Goal: Information Seeking & Learning: Check status

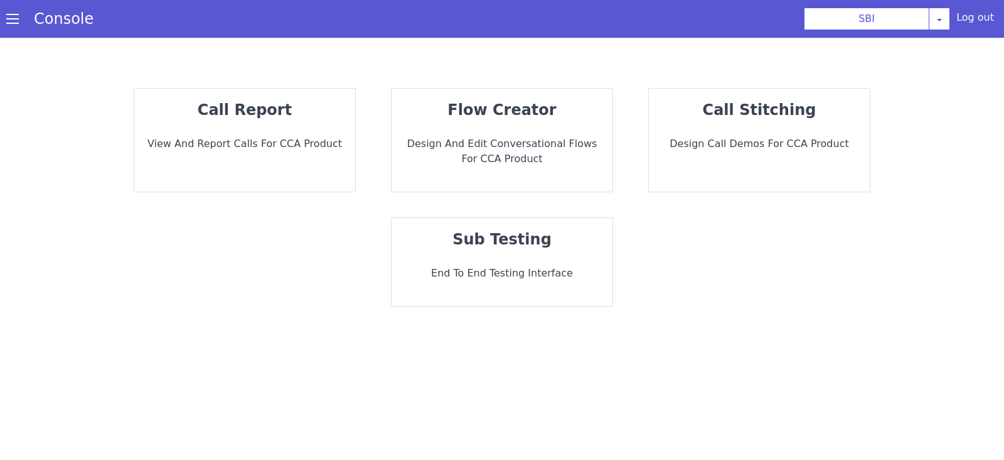
click at [223, 153] on div "call report View and report calls for CCA Product" at bounding box center [244, 140] width 221 height 103
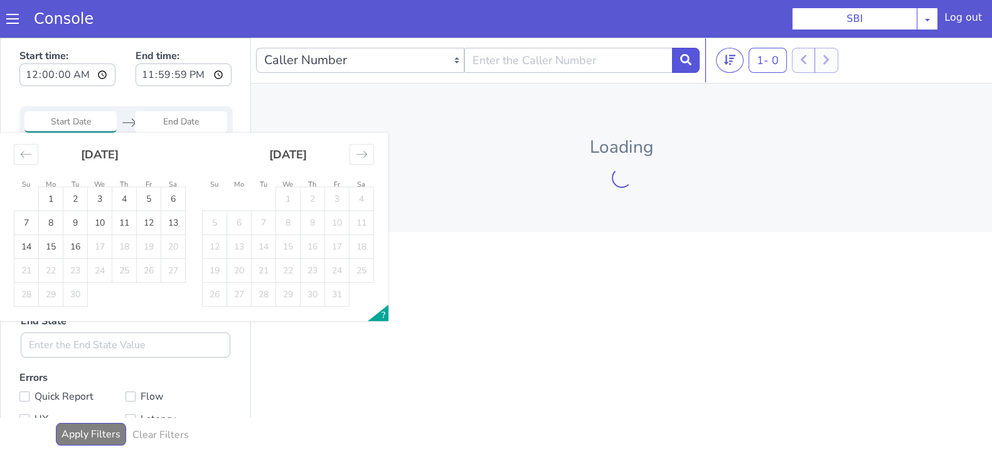
click at [72, 122] on input "Start Date" at bounding box center [70, 121] width 92 height 21
drag, startPoint x: 25, startPoint y: 158, endPoint x: 46, endPoint y: 171, distance: 25.1
click at [25, 157] on icon "Move backward to switch to the previous month." at bounding box center [26, 154] width 12 height 12
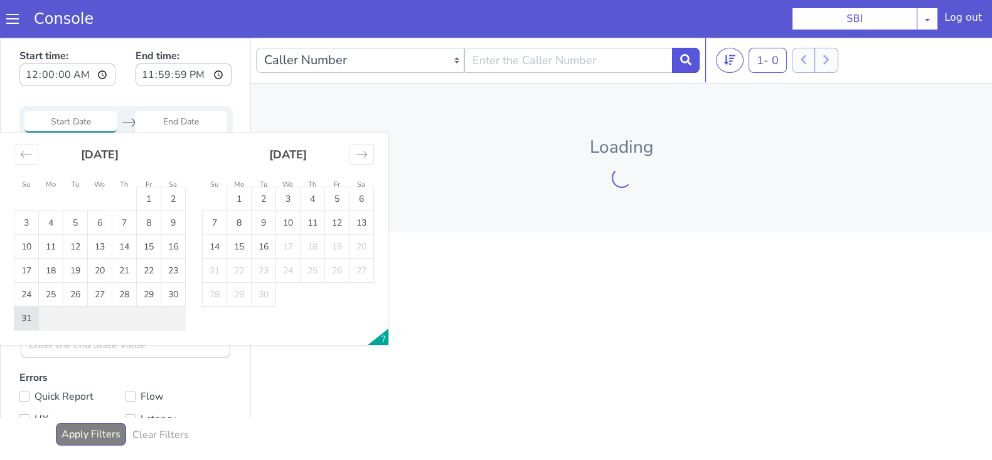
click at [33, 311] on td "31" at bounding box center [26, 318] width 24 height 24
type input "31 Aug 2025"
drag, startPoint x: 191, startPoint y: 114, endPoint x: 171, endPoint y: 175, distance: 64.9
click at [191, 114] on input "End Date" at bounding box center [181, 121] width 92 height 21
click at [21, 320] on td "31" at bounding box center [26, 318] width 24 height 24
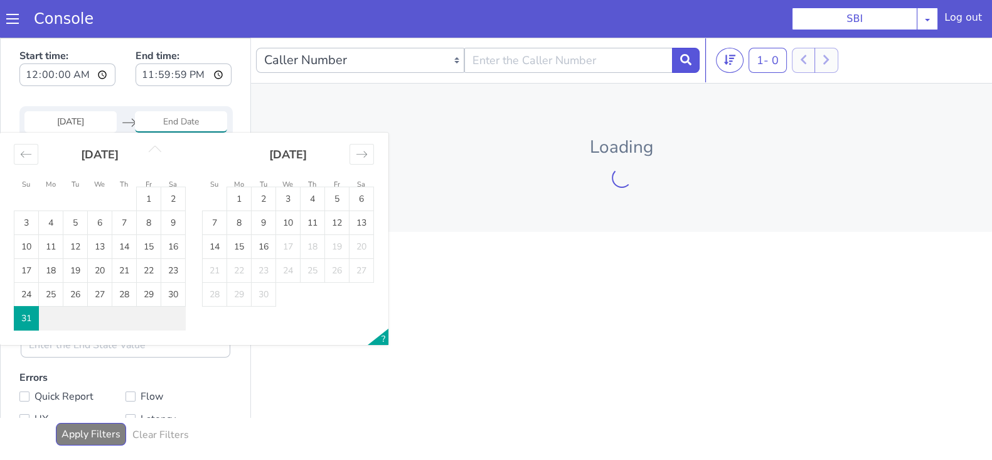
type input "31 Aug 2025"
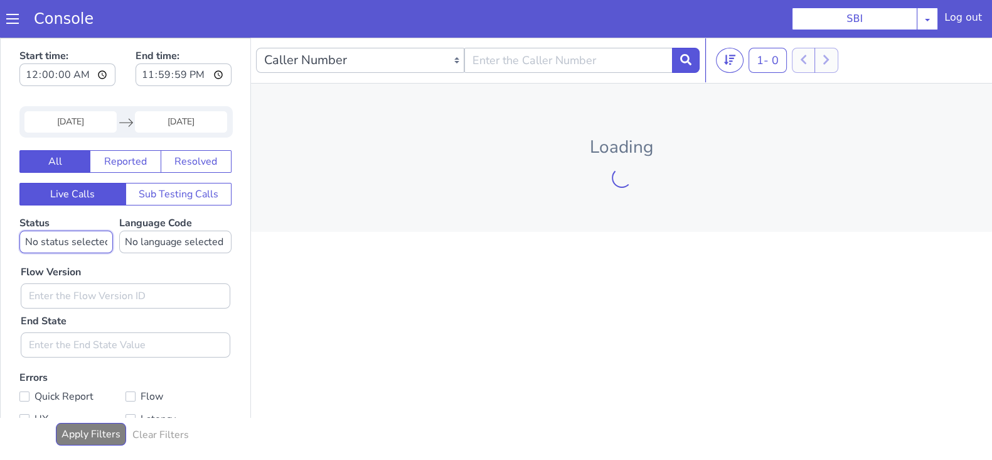
click at [65, 249] on select "No status selected HANGUP USER_HANGUP TRANSFER UNKNOWN" at bounding box center [66, 241] width 94 height 23
select select "TRANSFER"
click at [19, 230] on select "No status selected HANGUP USER_HANGUP TRANSFER UNKNOWN" at bounding box center [66, 241] width 94 height 23
click at [158, 240] on select "No language selected Hindi English Tamil Telugu Kanada Marathi Malayalam Gujara…" at bounding box center [175, 241] width 112 height 23
select select "en"
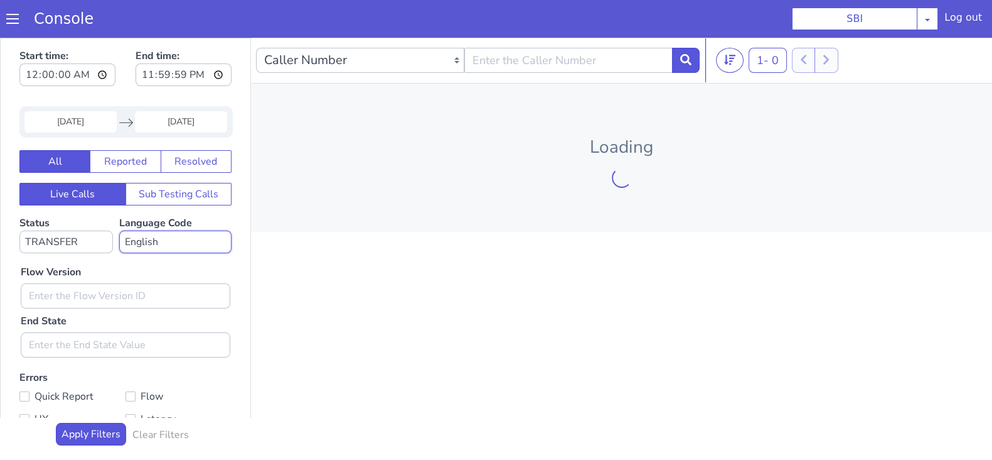
click at [119, 230] on select "No language selected Hindi English Tamil Telugu Kanada Marathi Malayalam Gujara…" at bounding box center [175, 241] width 112 height 23
click at [75, 286] on input "text" at bounding box center [126, 295] width 210 height 25
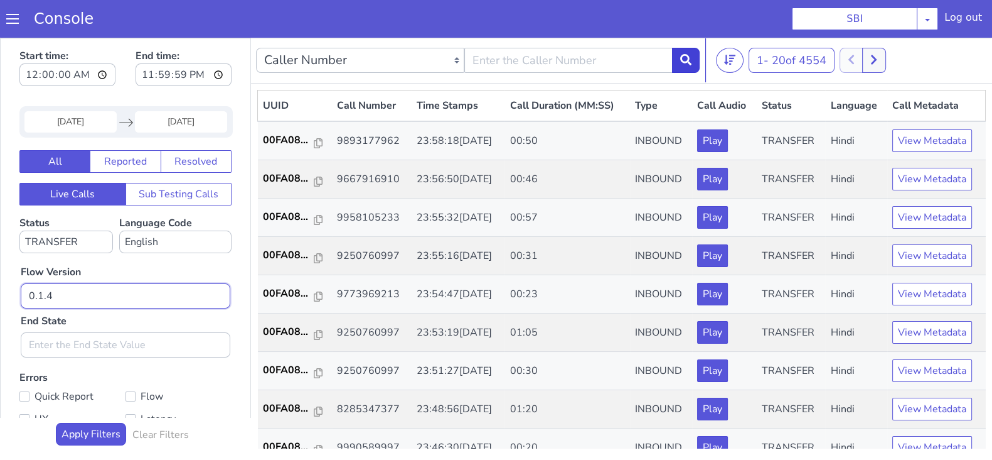
type input "0.1.4"
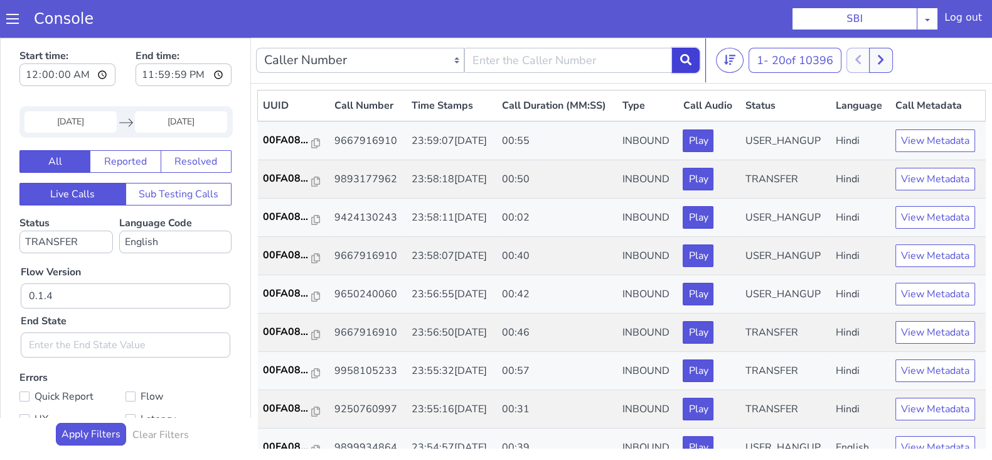
click at [682, 51] on button at bounding box center [686, 60] width 28 height 25
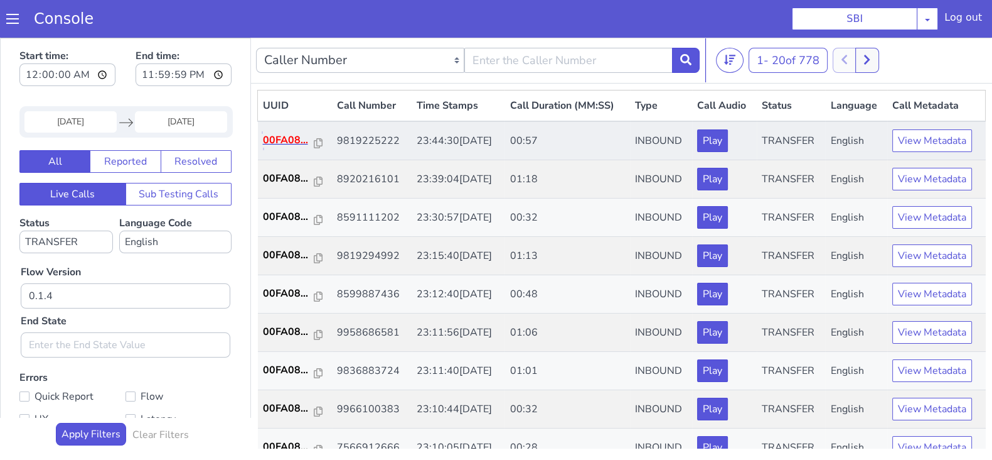
click at [291, 136] on p "00FA08..." at bounding box center [288, 139] width 51 height 15
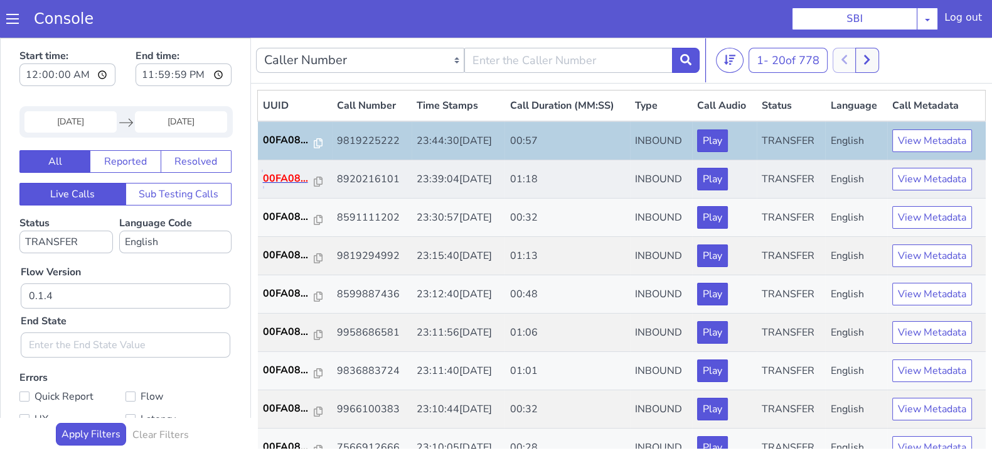
click at [288, 175] on p "00FA08..." at bounding box center [288, 178] width 51 height 15
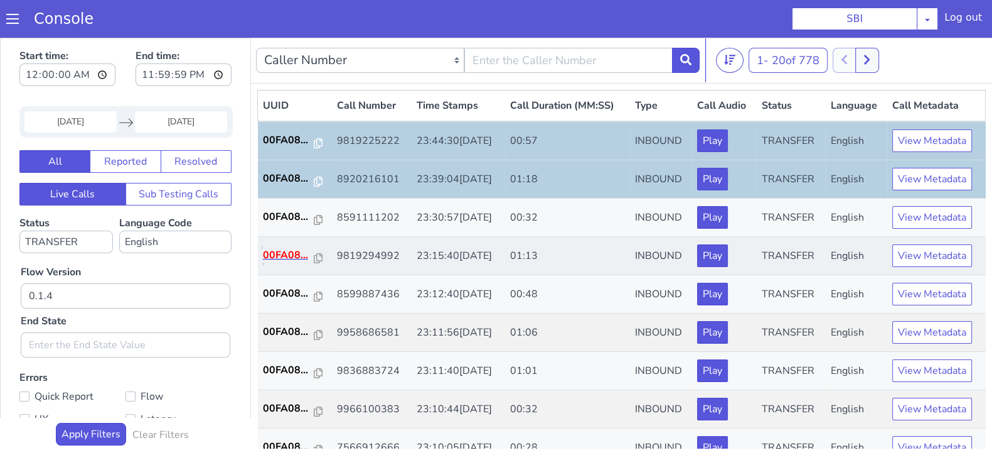
click at [277, 255] on p "00FA08..." at bounding box center [288, 254] width 51 height 15
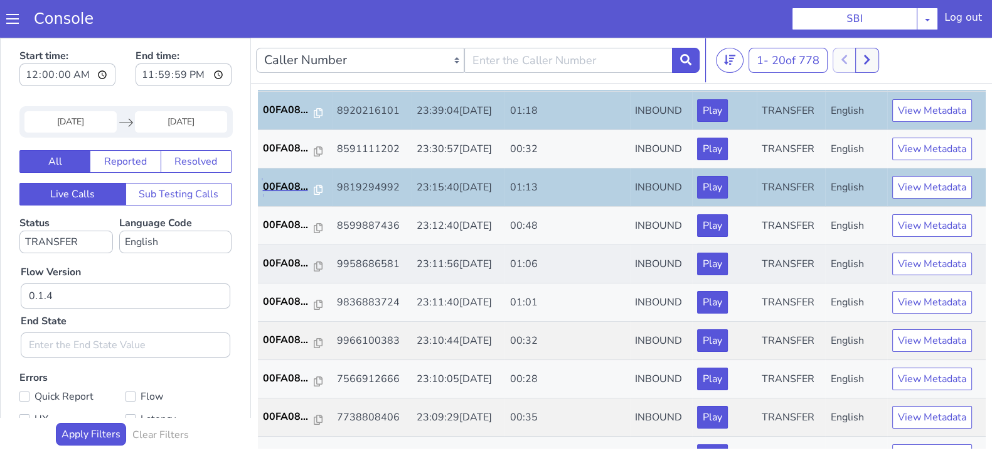
scroll to position [156, 0]
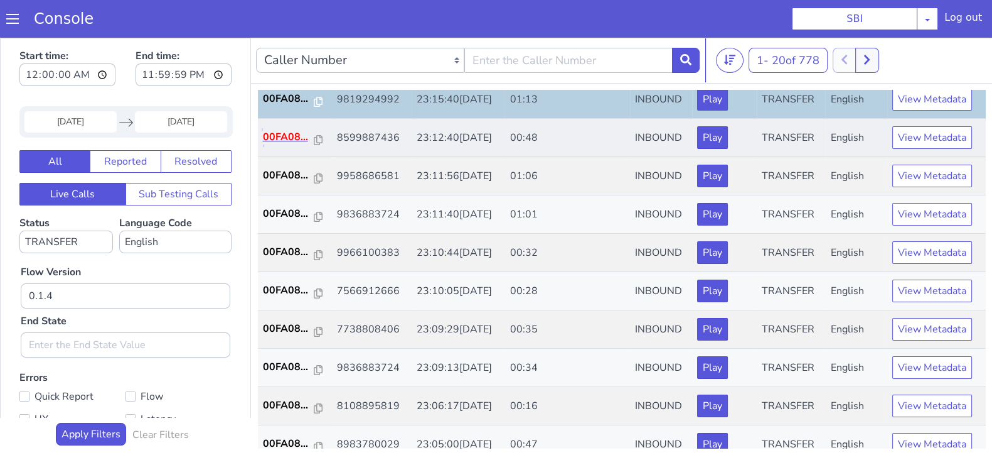
click at [292, 130] on p "00FA08..." at bounding box center [288, 136] width 51 height 15
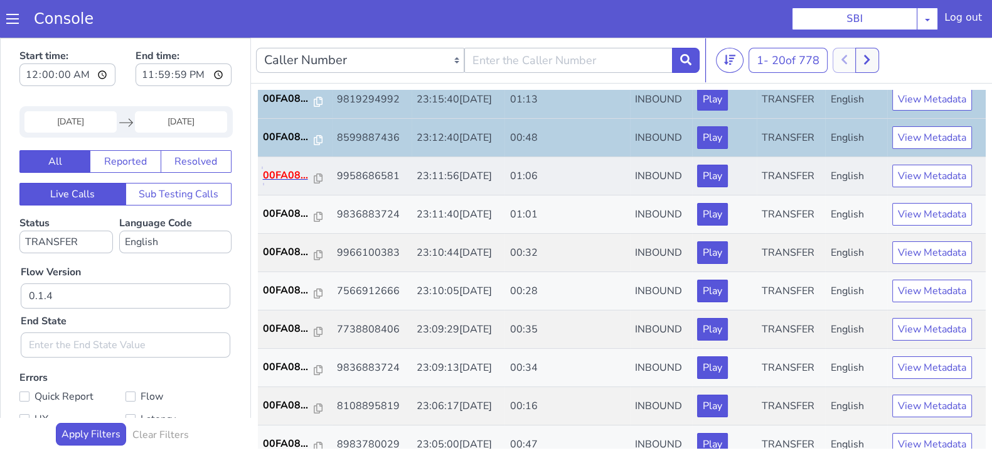
click at [282, 168] on p "00FA08..." at bounding box center [288, 175] width 51 height 15
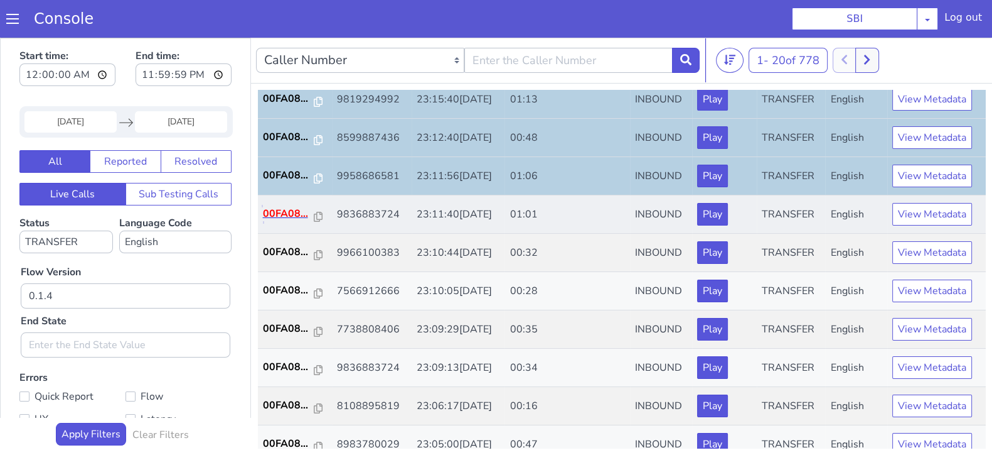
click at [285, 212] on p "00FA08..." at bounding box center [288, 213] width 51 height 15
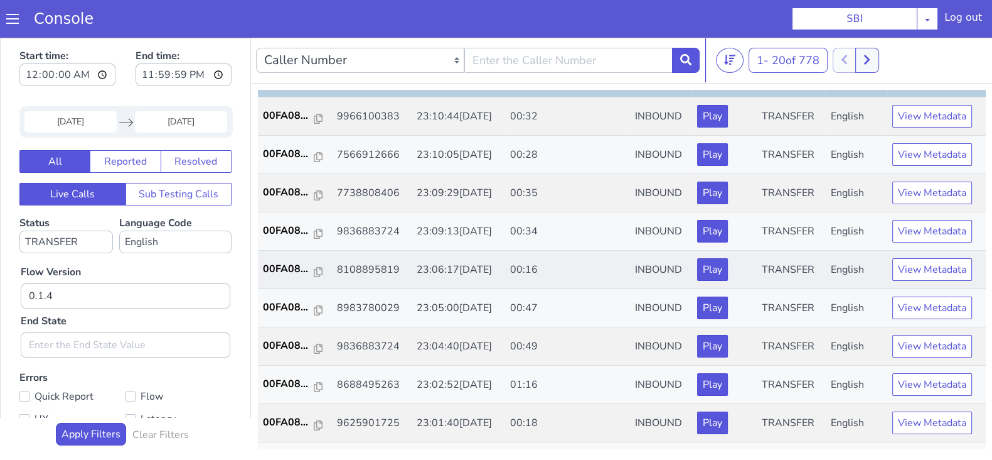
scroll to position [313, 0]
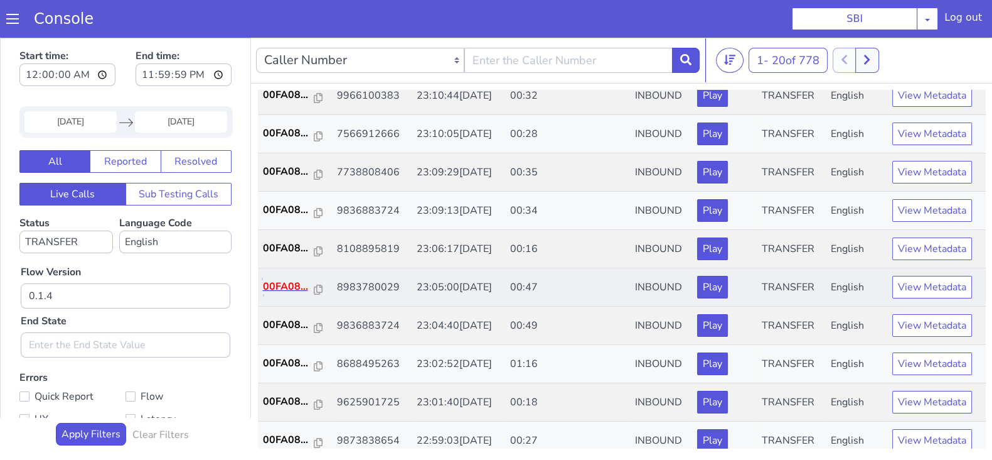
click at [266, 280] on p "00FA08..." at bounding box center [288, 286] width 51 height 15
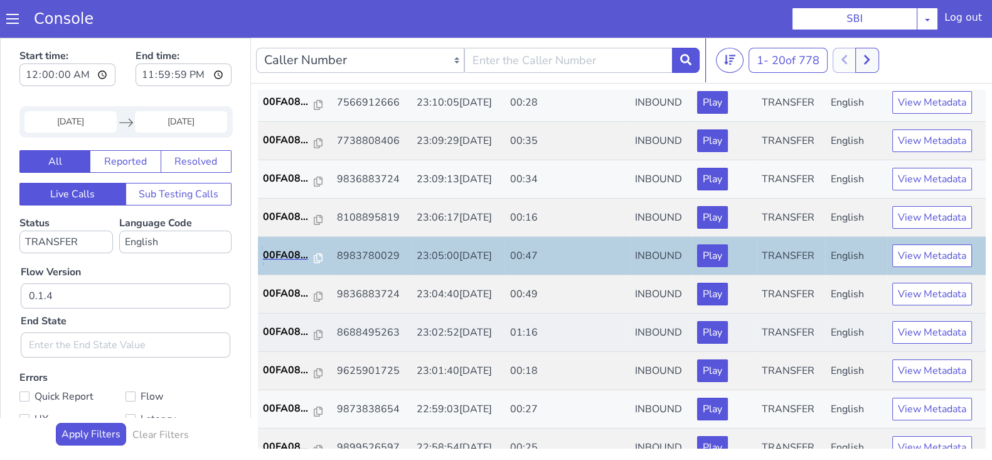
scroll to position [392, 0]
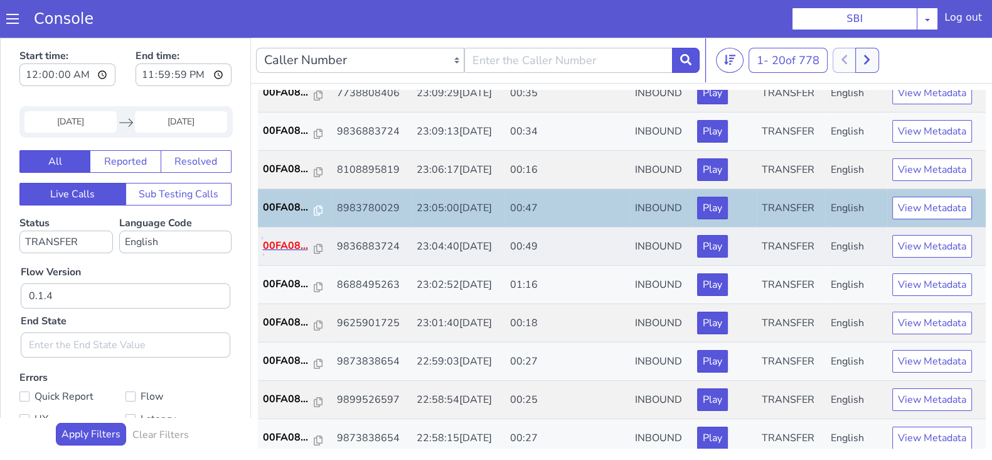
click at [269, 245] on p "00FA08..." at bounding box center [288, 245] width 51 height 15
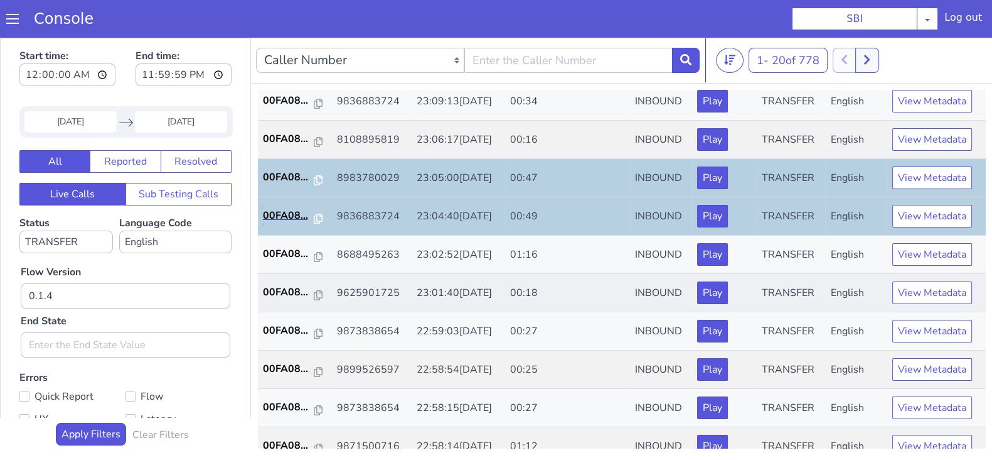
scroll to position [436, 0]
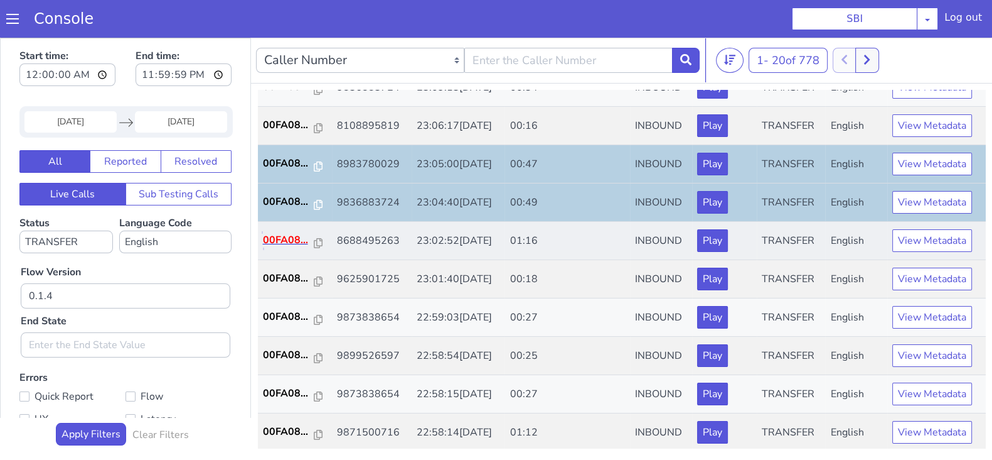
click at [296, 235] on p "00FA08..." at bounding box center [288, 239] width 51 height 15
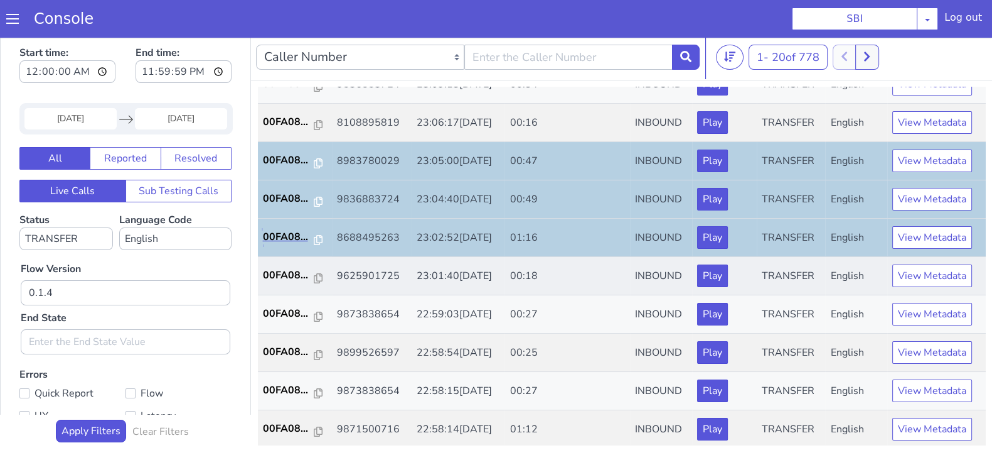
scroll to position [3, 0]
click at [287, 425] on p "00FA08..." at bounding box center [288, 428] width 51 height 15
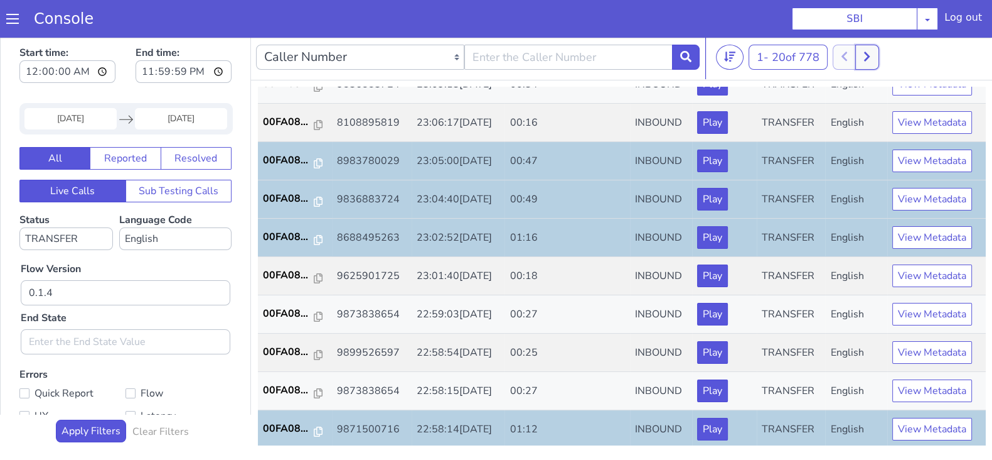
click at [876, 61] on button at bounding box center [867, 57] width 23 height 25
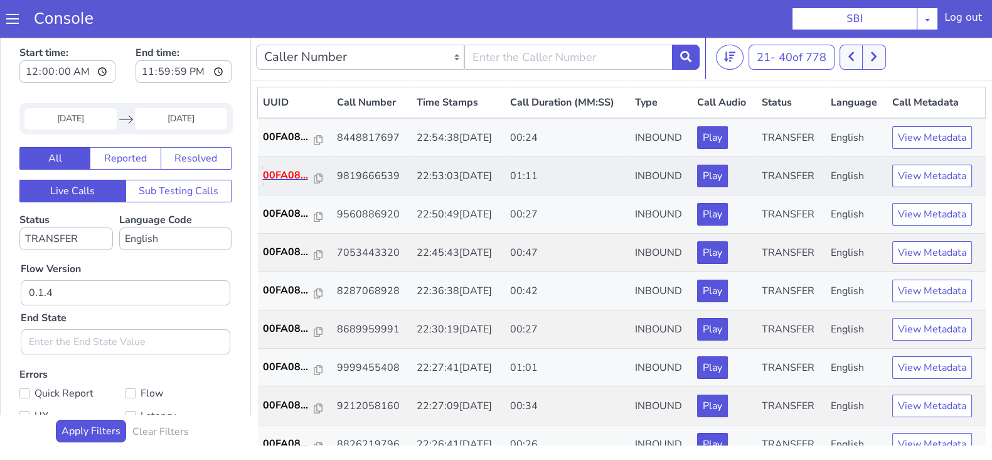
click at [282, 171] on p "00FA08..." at bounding box center [288, 175] width 51 height 15
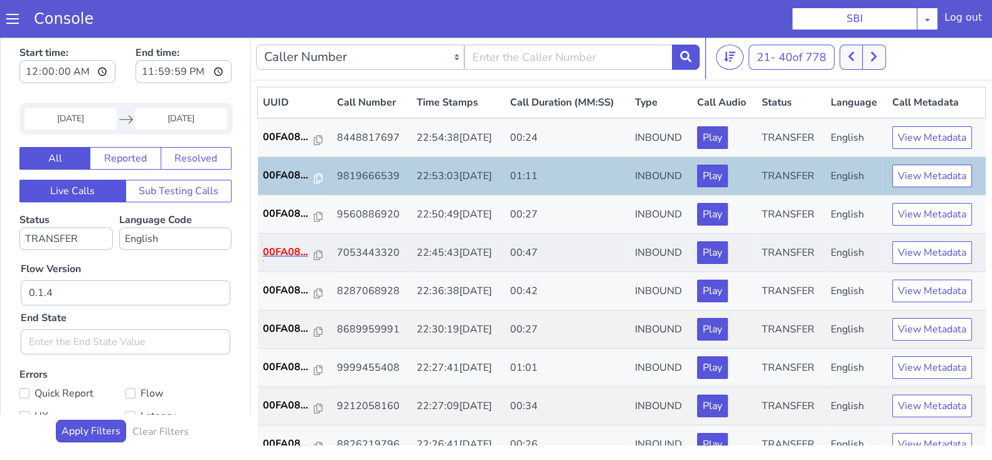
click at [282, 251] on p "00FA08..." at bounding box center [288, 251] width 51 height 15
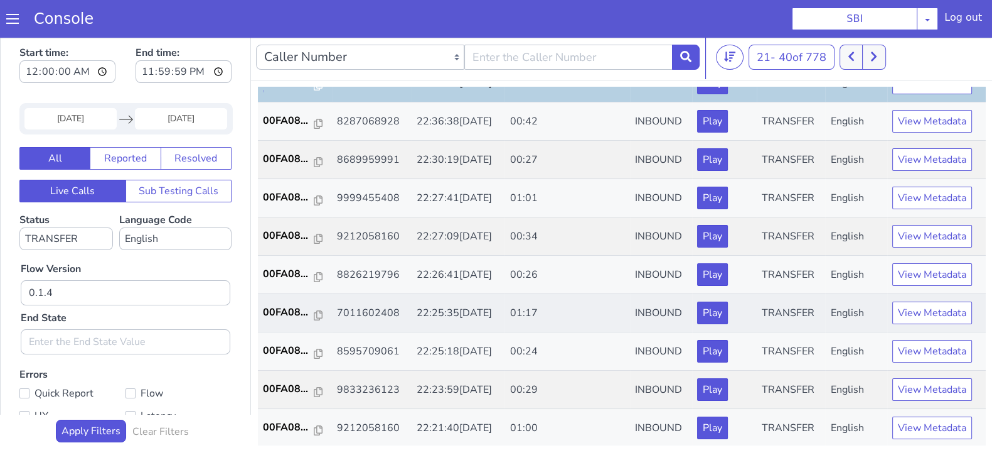
scroll to position [78, 0]
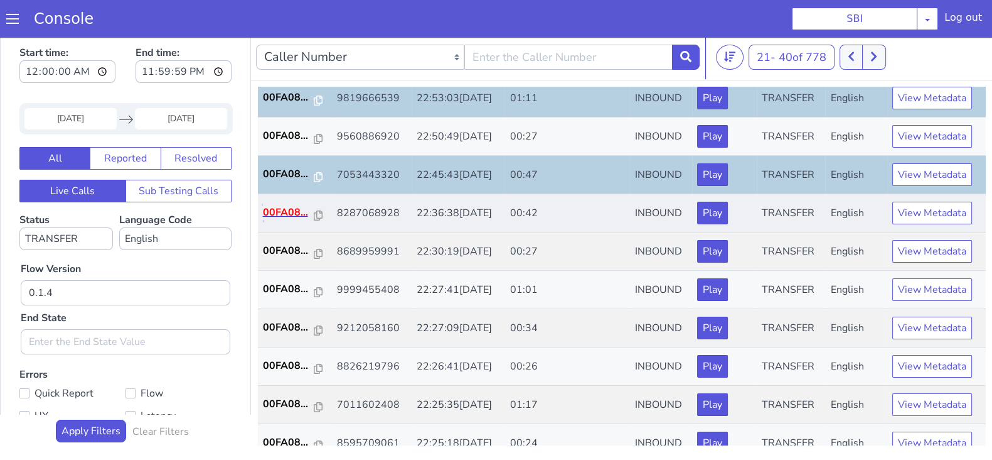
click at [292, 205] on p "00FA08..." at bounding box center [288, 212] width 51 height 15
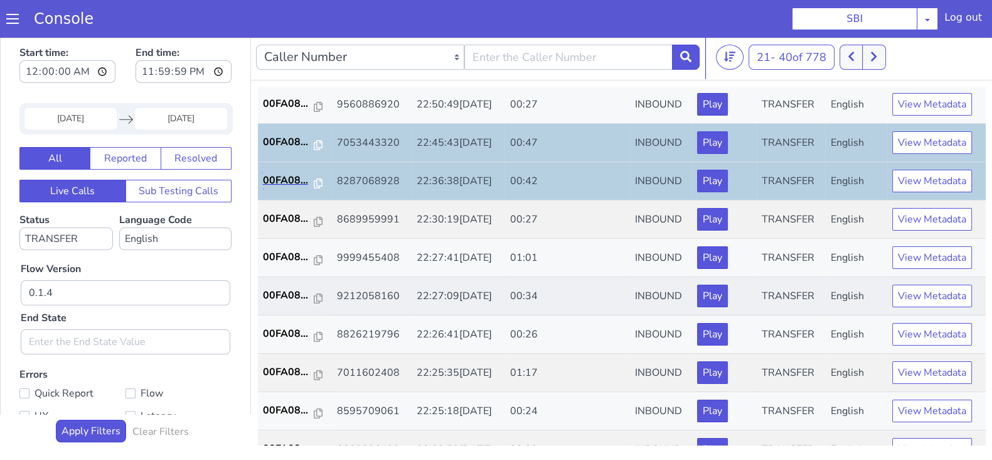
scroll to position [156, 0]
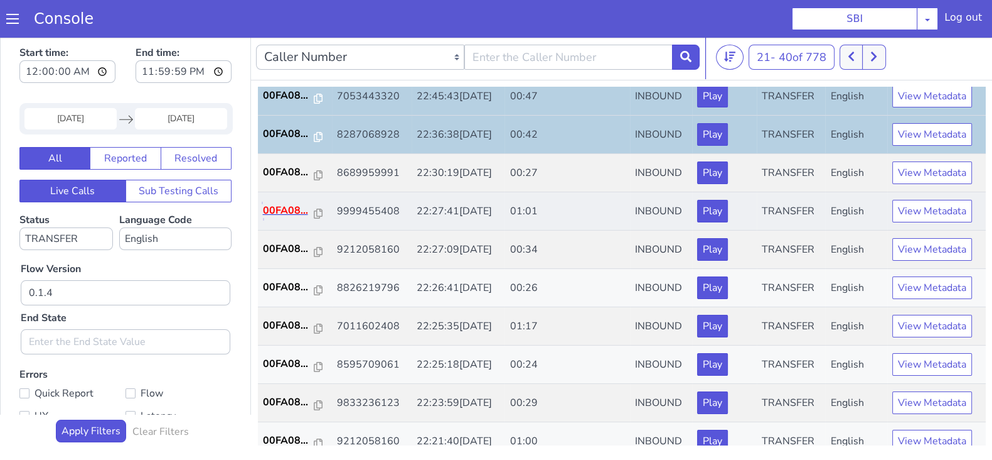
click at [286, 208] on p "00FA08..." at bounding box center [288, 210] width 51 height 15
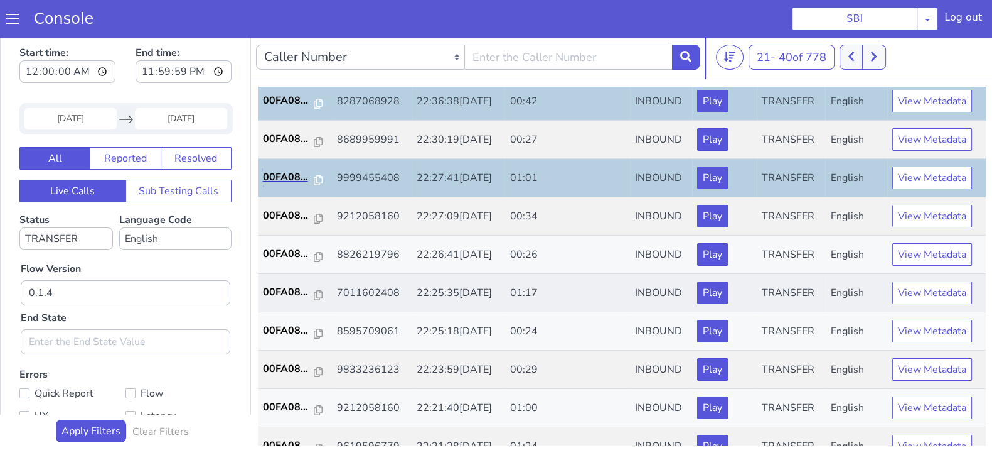
scroll to position [235, 0]
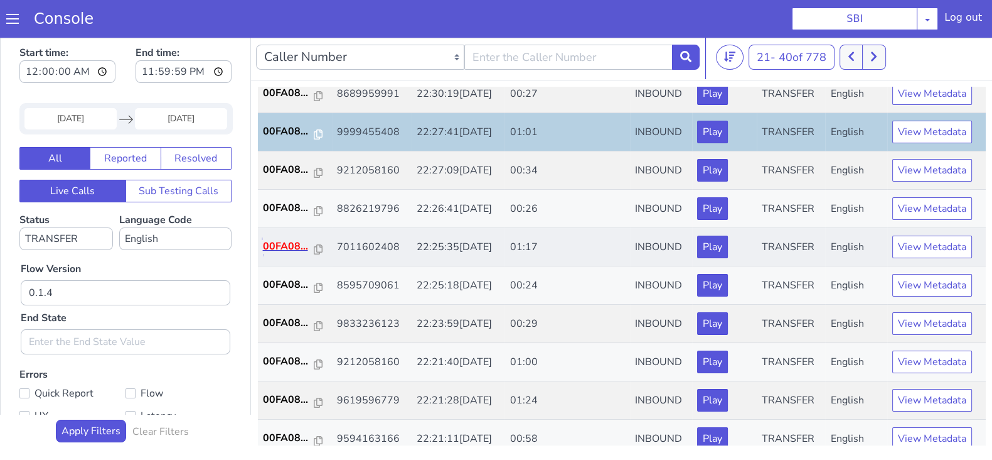
click at [269, 243] on p "00FA08..." at bounding box center [288, 246] width 51 height 15
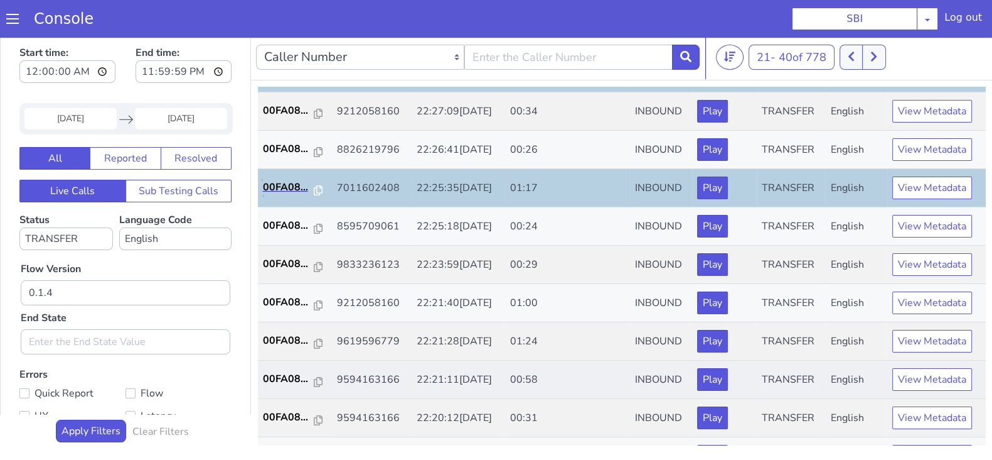
scroll to position [392, 0]
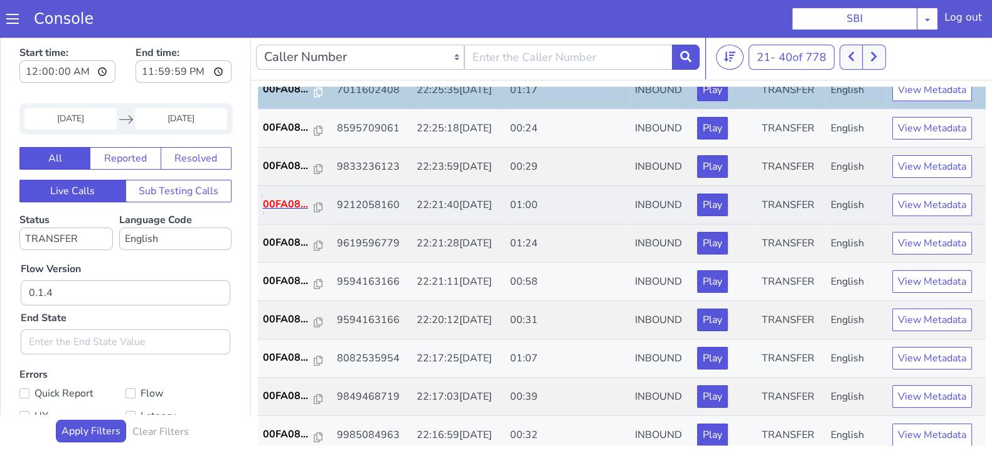
click at [292, 204] on p "00FA08..." at bounding box center [288, 203] width 51 height 15
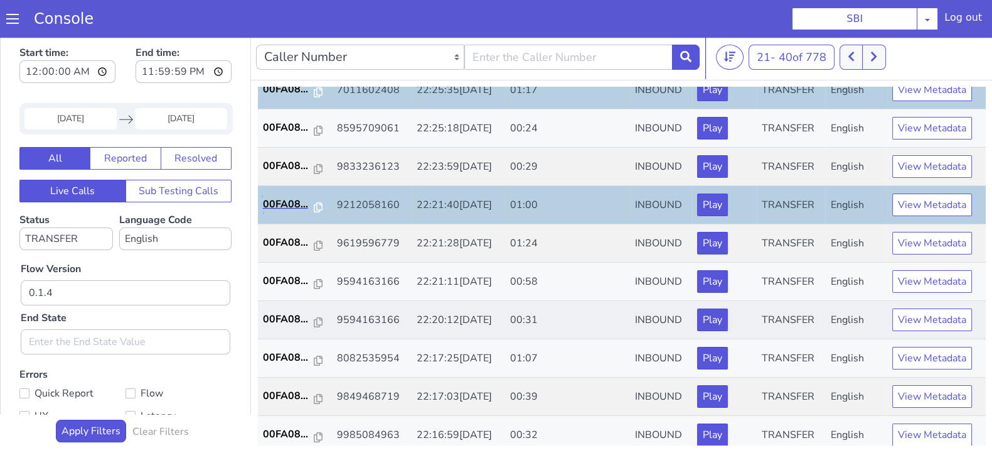
scroll to position [436, 0]
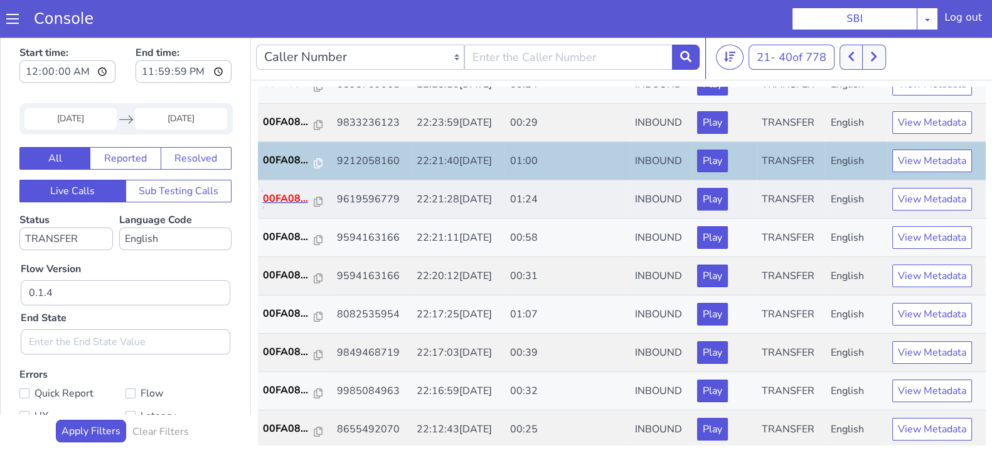
click at [289, 191] on p "00FA08..." at bounding box center [288, 198] width 51 height 15
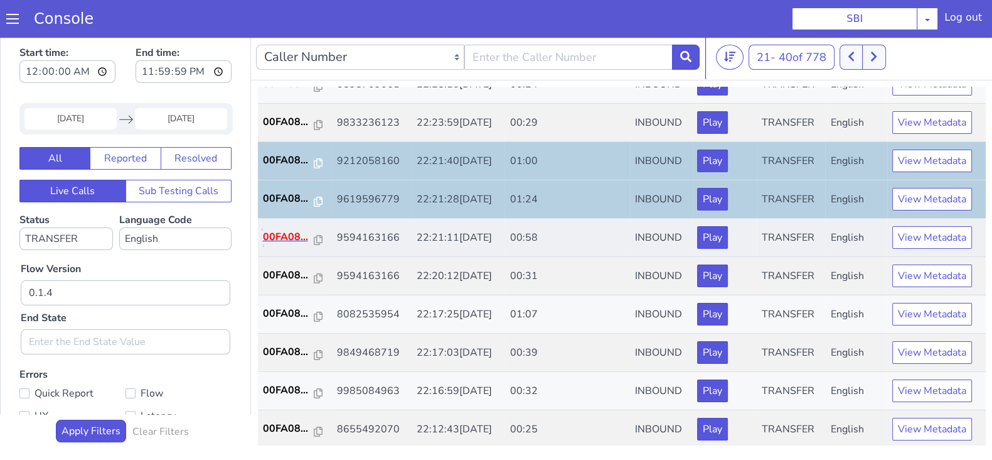
click at [304, 234] on p "00FA08..." at bounding box center [288, 236] width 51 height 15
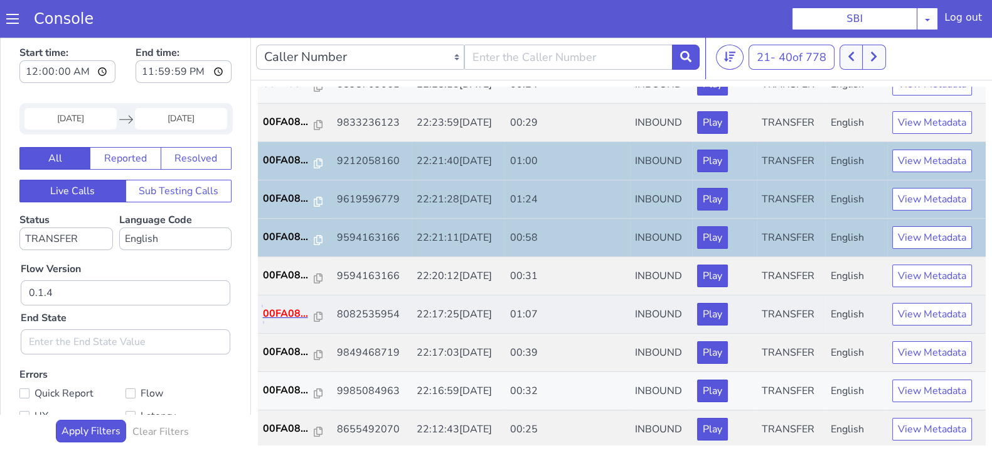
click at [295, 307] on p "00FA08..." at bounding box center [288, 313] width 51 height 15
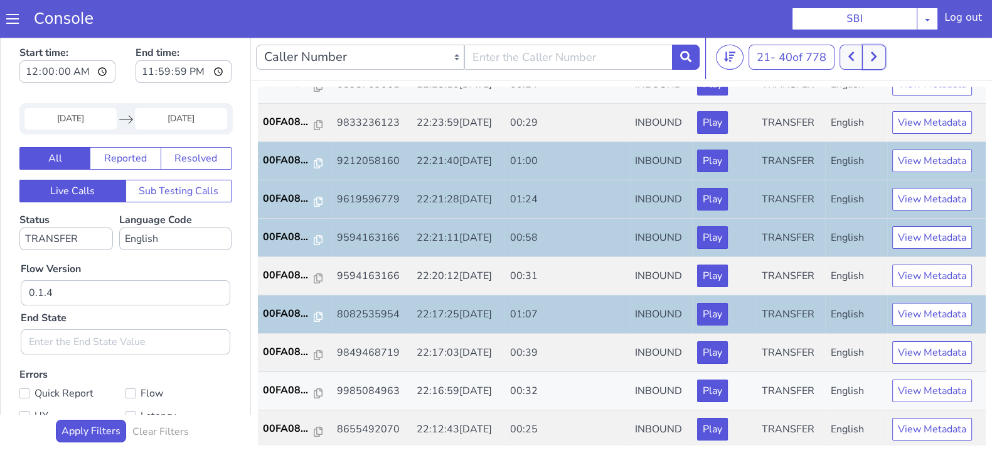
click at [876, 54] on icon at bounding box center [874, 56] width 7 height 11
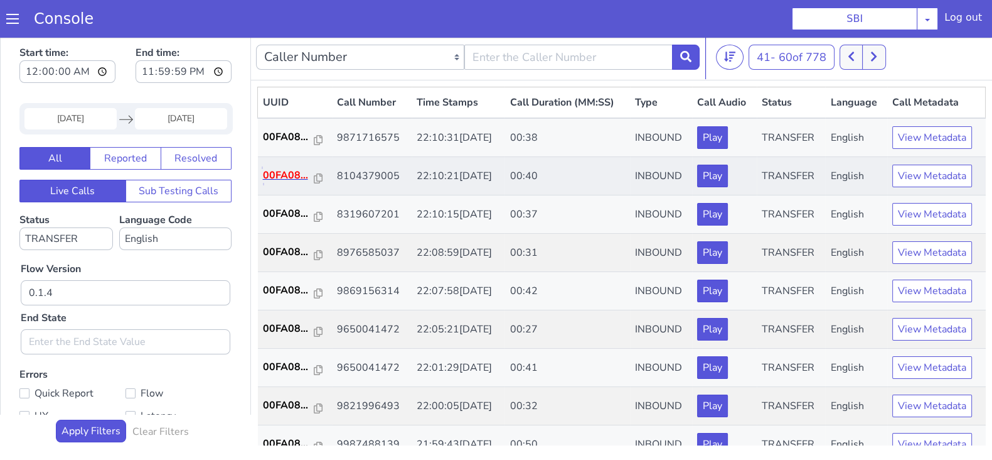
click at [290, 176] on p "00FA08..." at bounding box center [288, 175] width 51 height 15
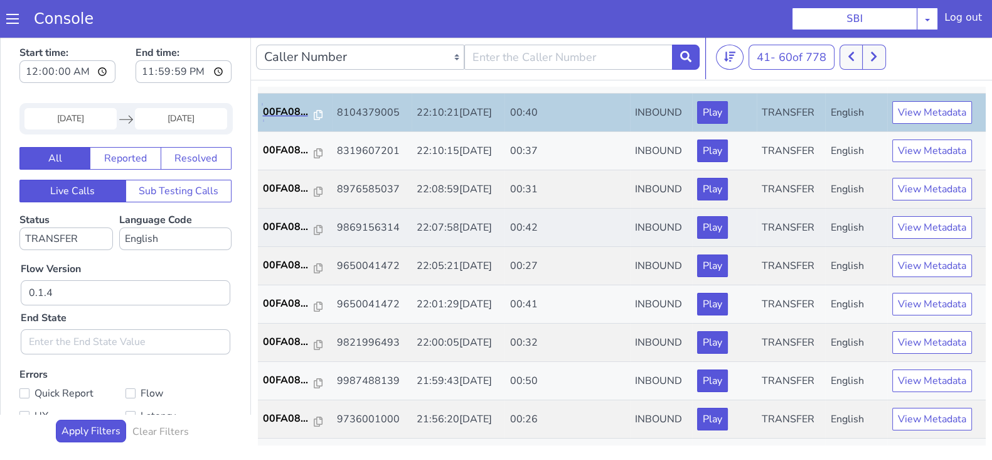
scroll to position [78, 0]
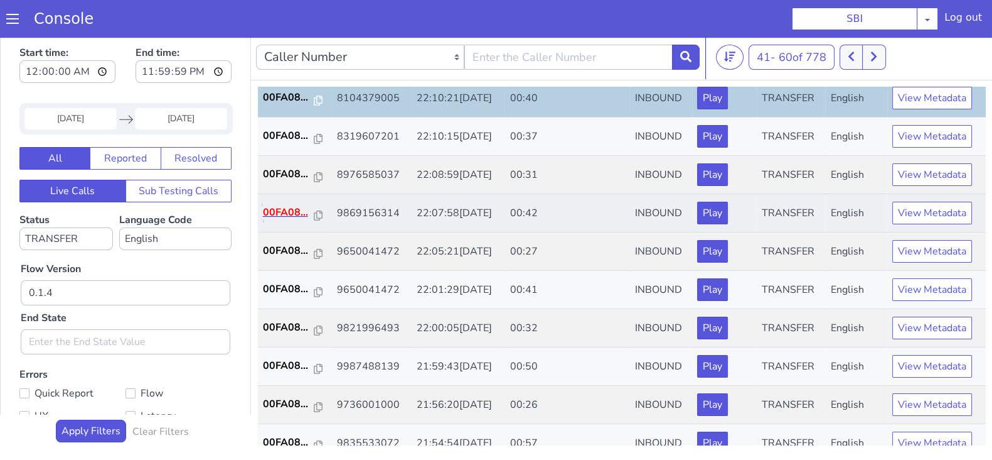
click at [289, 206] on p "00FA08..." at bounding box center [288, 212] width 51 height 15
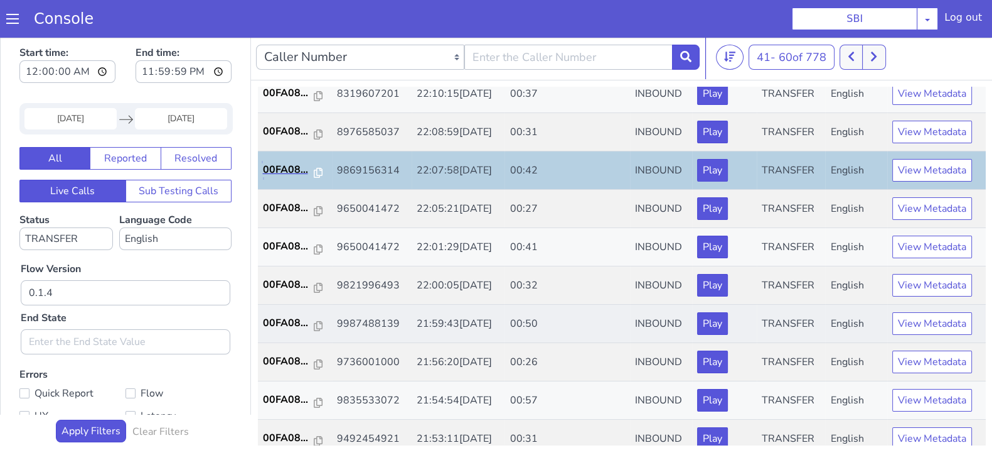
scroll to position [156, 0]
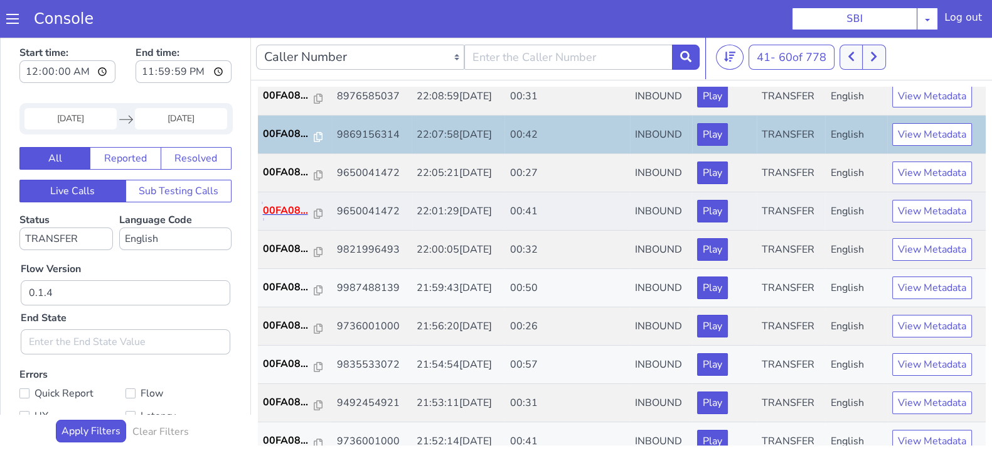
click at [295, 208] on p "00FA08..." at bounding box center [288, 210] width 51 height 15
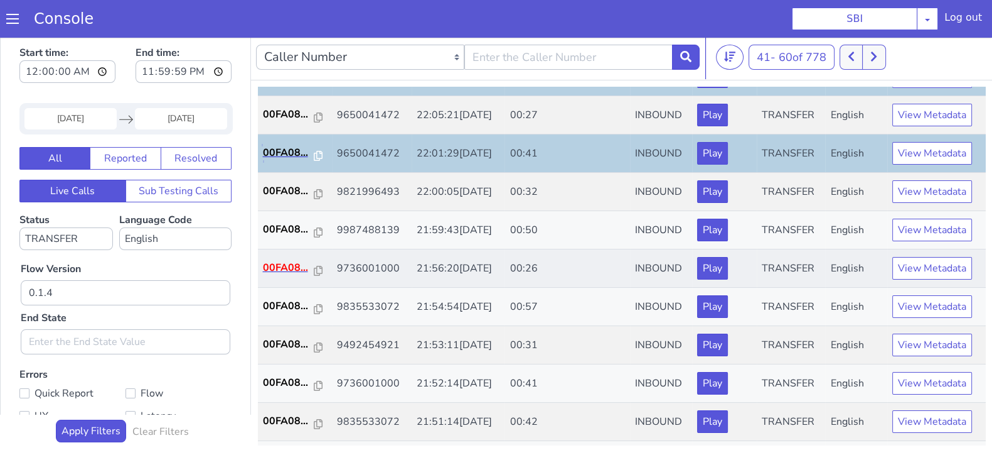
scroll to position [235, 0]
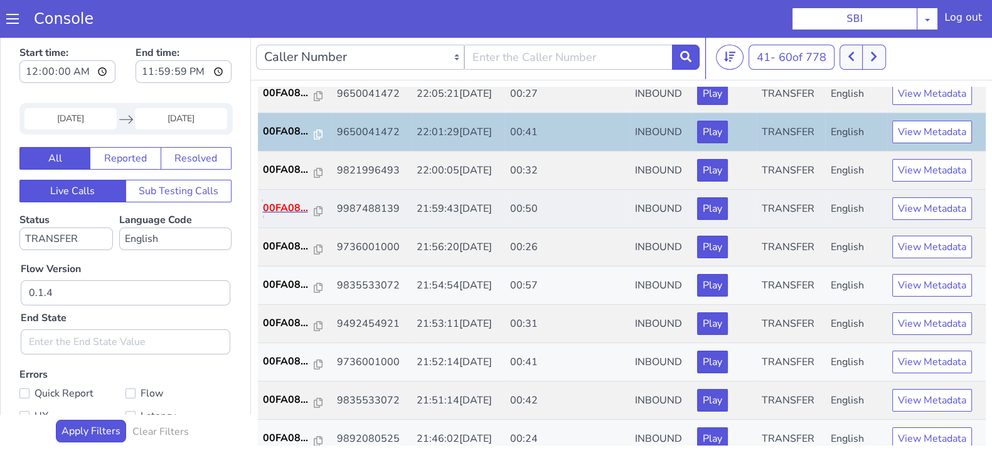
click at [273, 212] on p "00FA08..." at bounding box center [288, 207] width 51 height 15
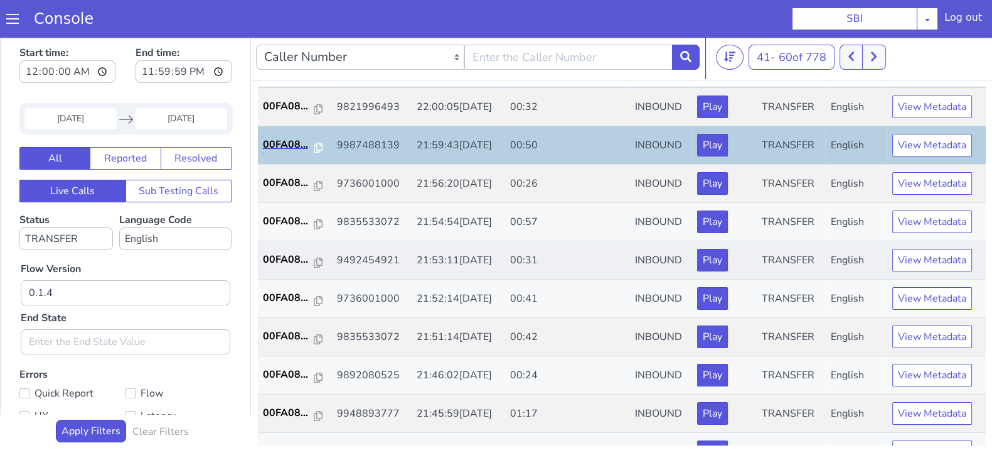
scroll to position [313, 0]
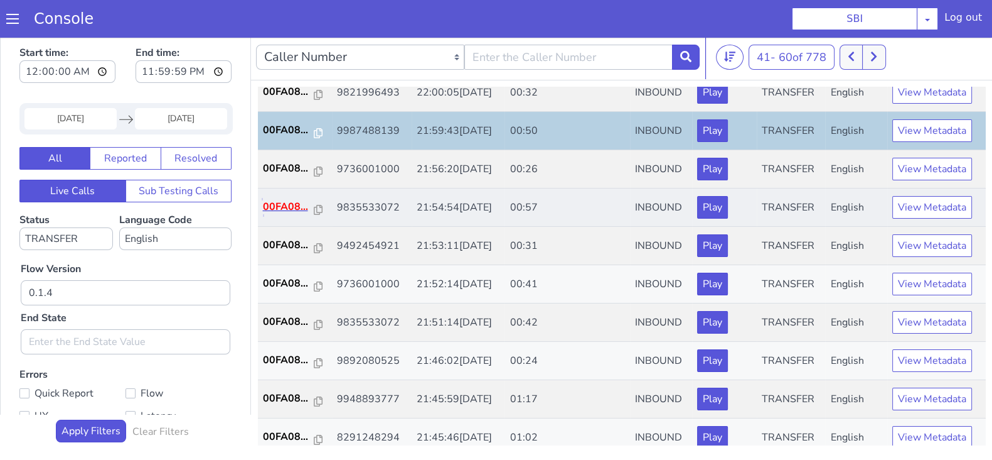
click at [279, 203] on p "00FA08..." at bounding box center [288, 206] width 51 height 15
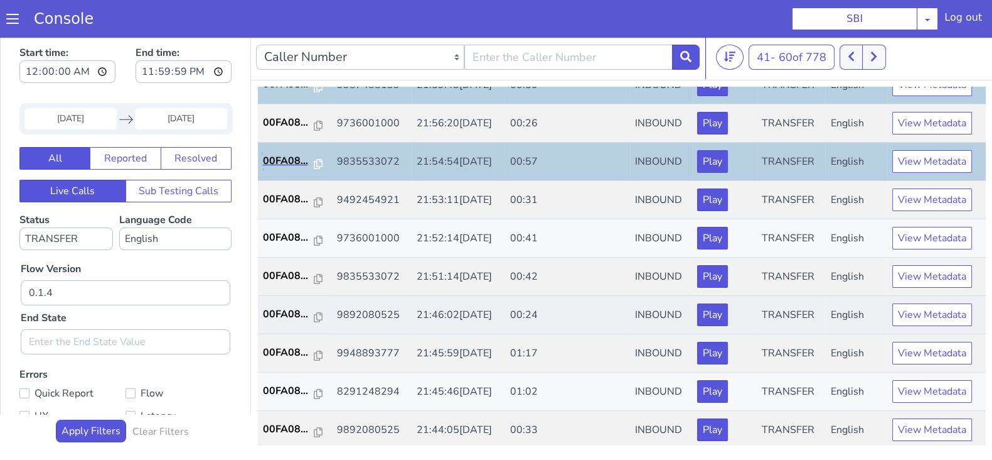
scroll to position [392, 0]
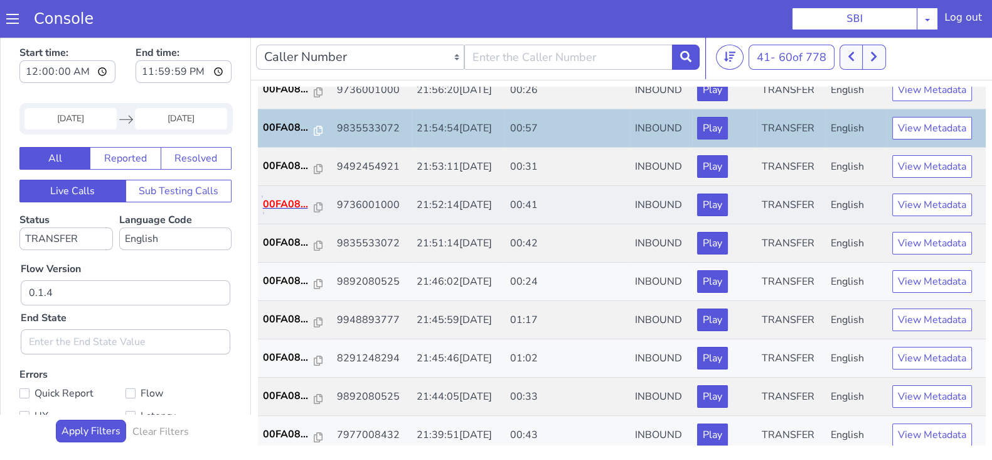
click at [302, 205] on p "00FA08..." at bounding box center [288, 203] width 51 height 15
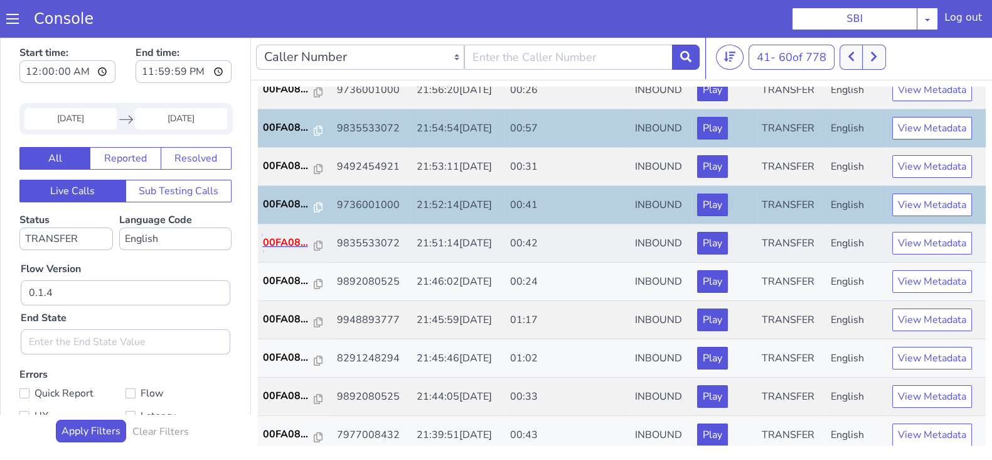
click at [273, 241] on p "00FA08..." at bounding box center [288, 242] width 51 height 15
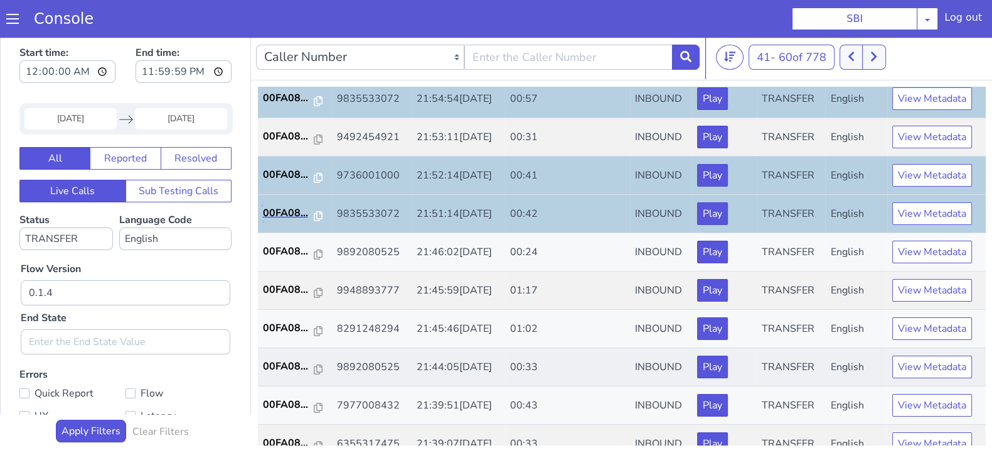
scroll to position [436, 0]
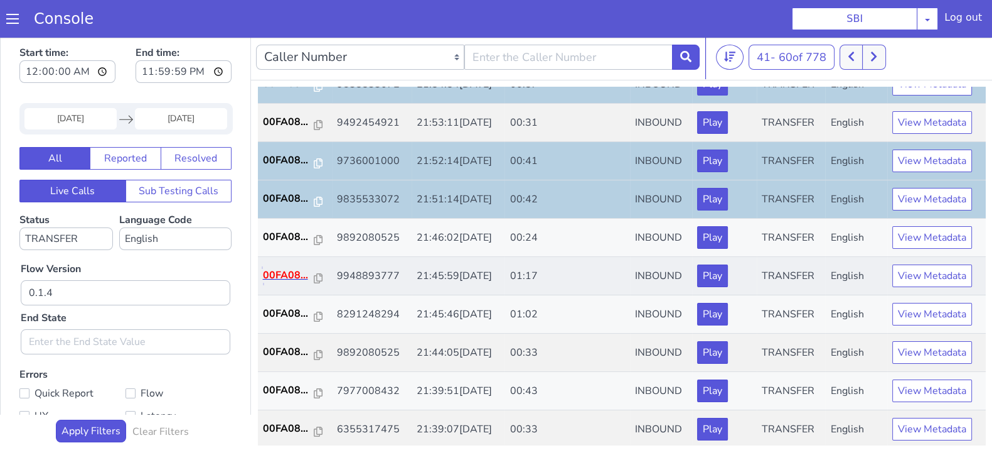
click at [295, 269] on p "00FA08..." at bounding box center [288, 274] width 51 height 15
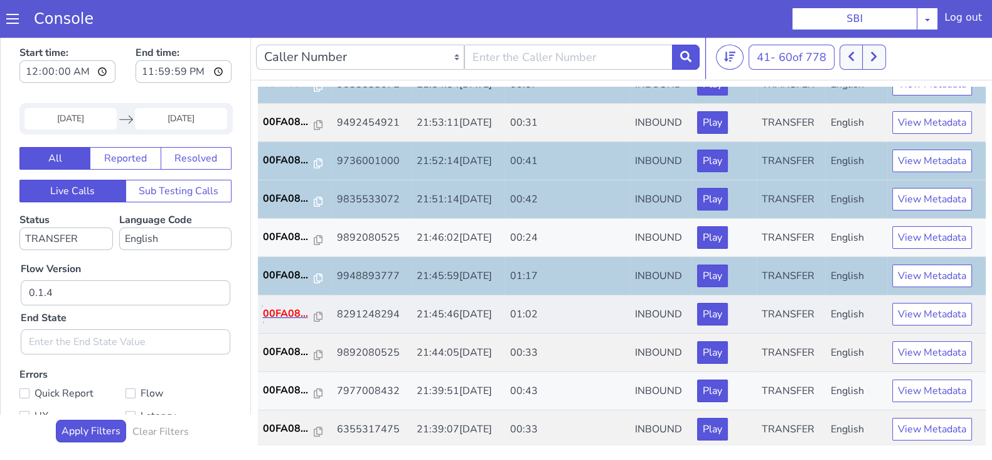
click at [276, 306] on p "00FA08..." at bounding box center [288, 313] width 51 height 15
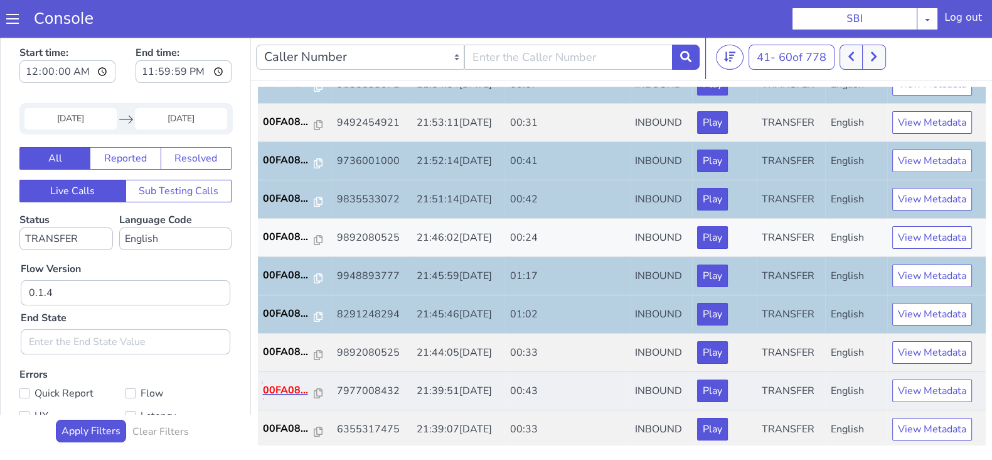
click at [275, 382] on p "00FA08..." at bounding box center [288, 389] width 51 height 15
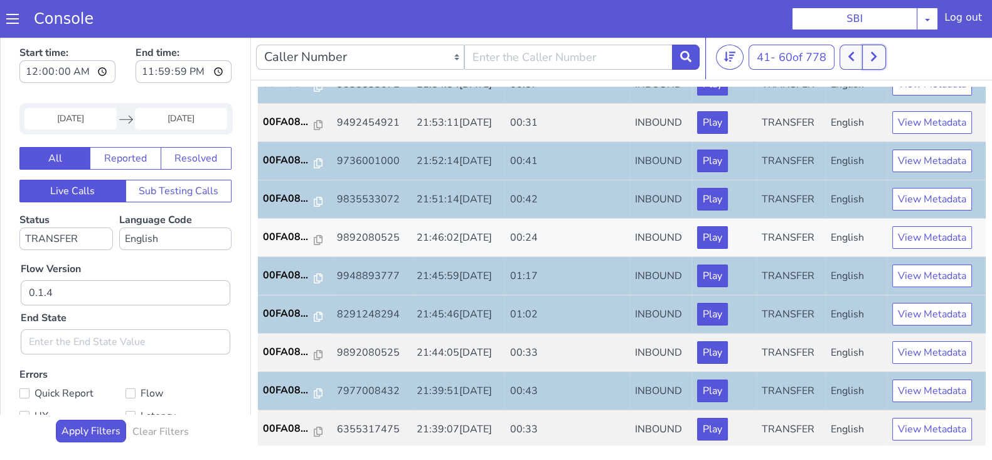
click at [874, 53] on icon at bounding box center [874, 56] width 7 height 11
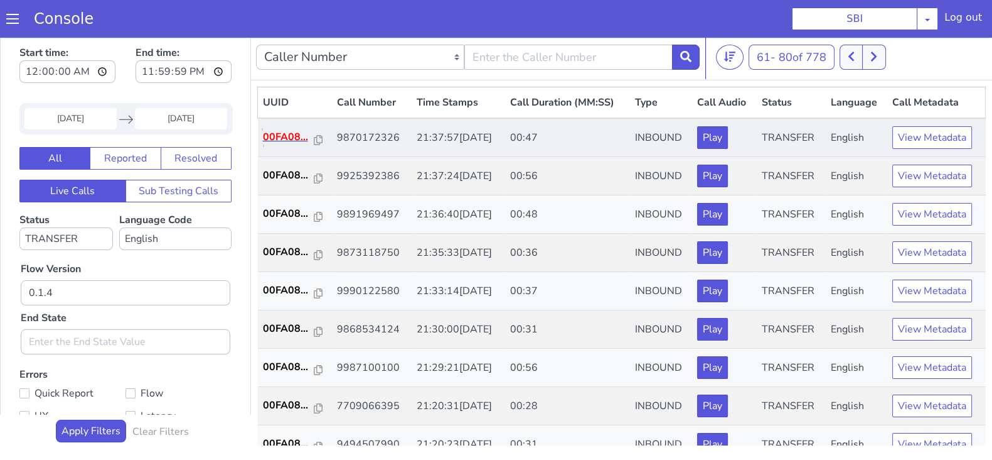
click at [284, 131] on p "00FA08..." at bounding box center [288, 136] width 51 height 15
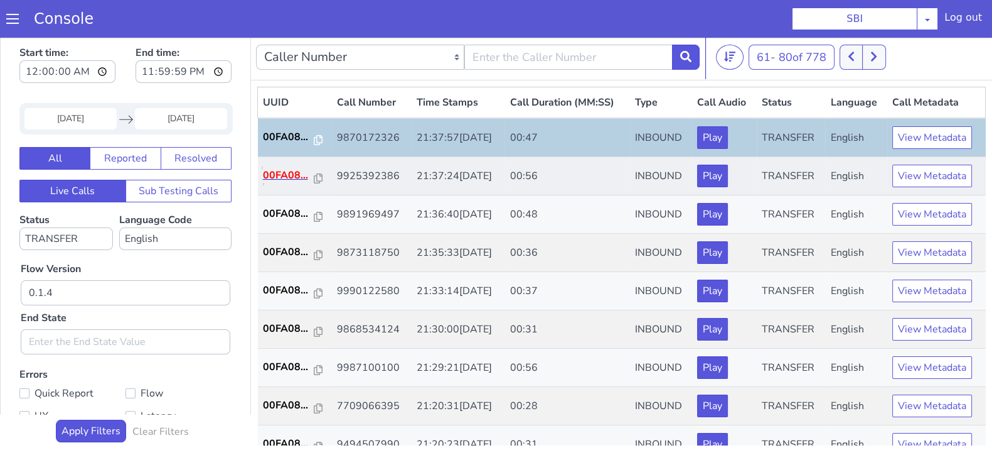
click at [286, 171] on p "00FA08..." at bounding box center [288, 175] width 51 height 15
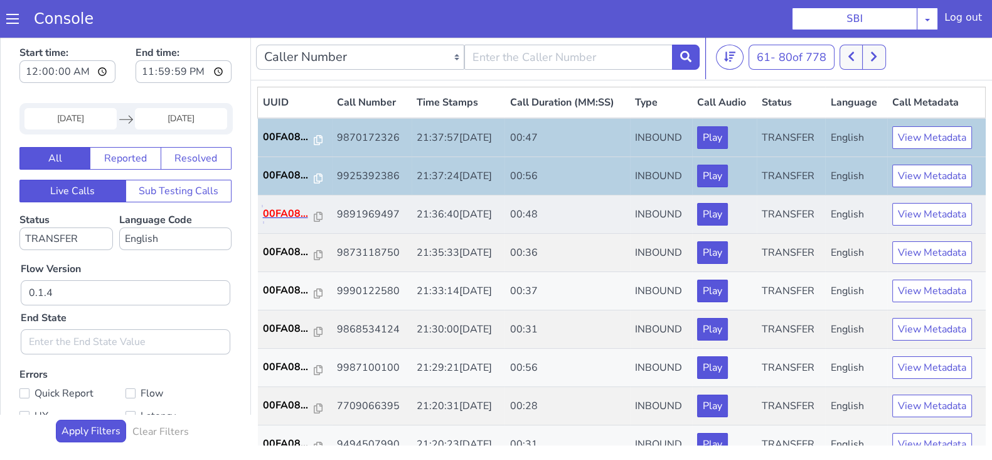
click at [290, 215] on p "00FA08..." at bounding box center [288, 213] width 51 height 15
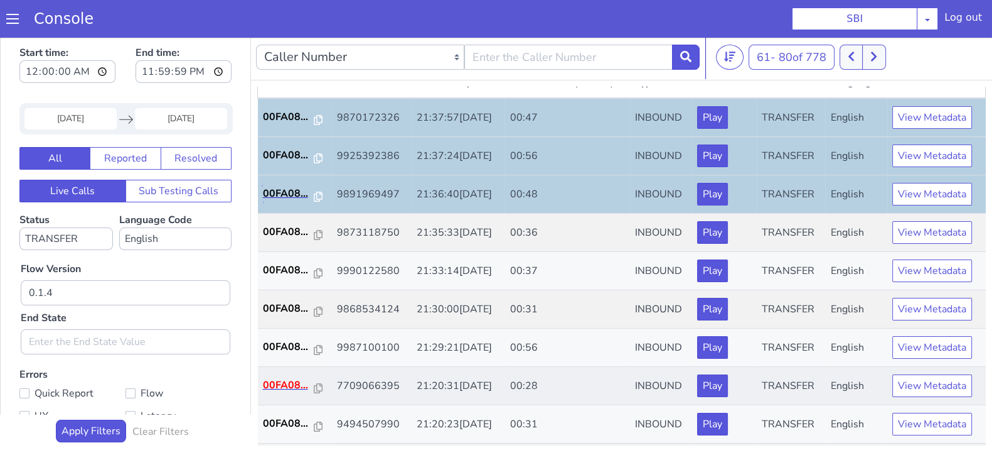
scroll to position [78, 0]
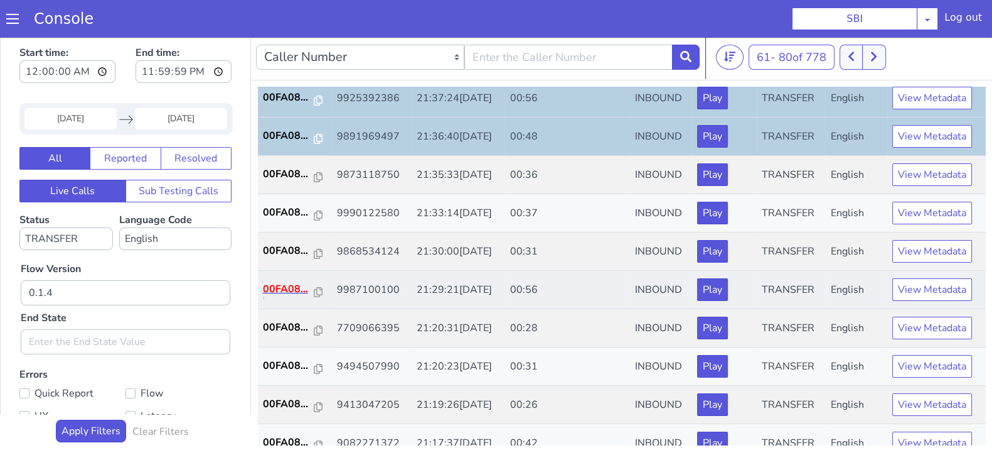
click at [279, 292] on p "00FA08..." at bounding box center [288, 288] width 51 height 15
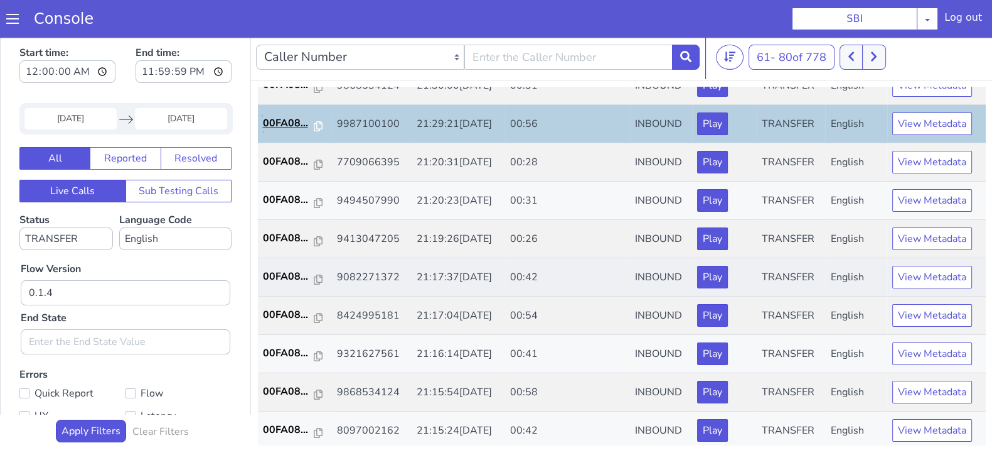
scroll to position [313, 0]
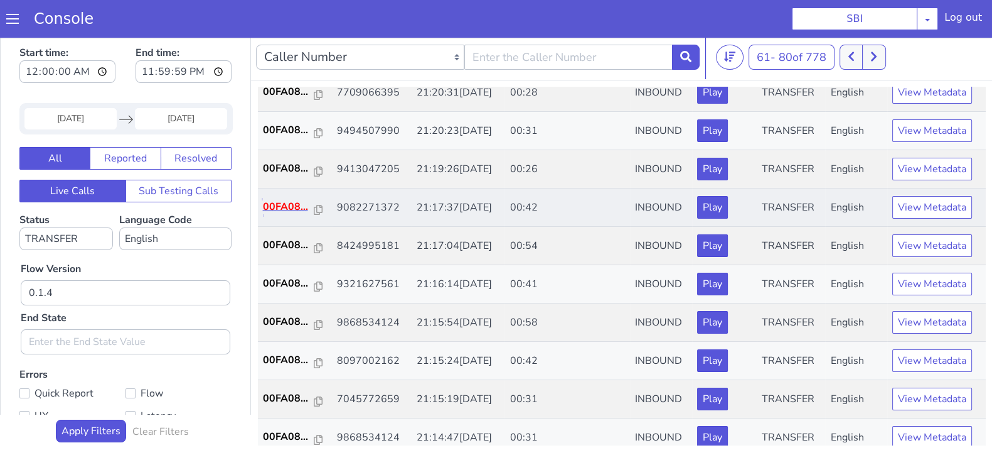
click at [276, 212] on p "00FA08..." at bounding box center [288, 206] width 51 height 15
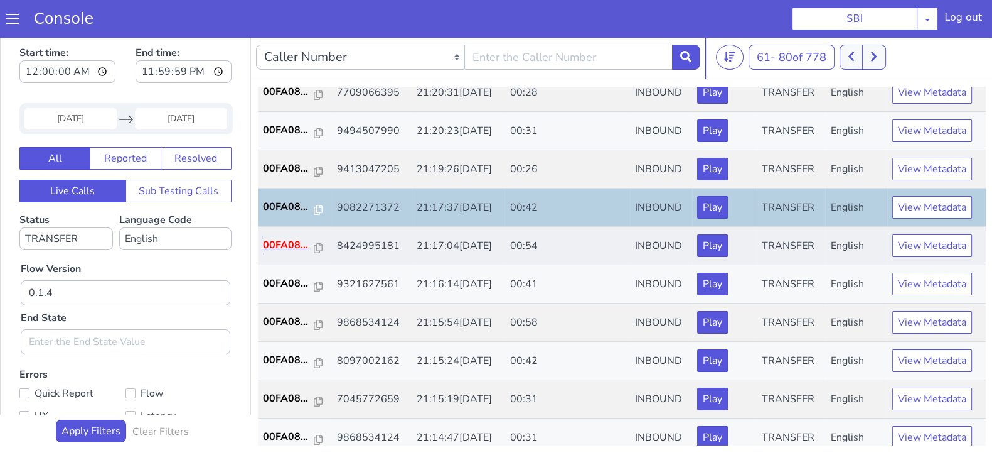
click at [280, 237] on p "00FA08..." at bounding box center [288, 244] width 51 height 15
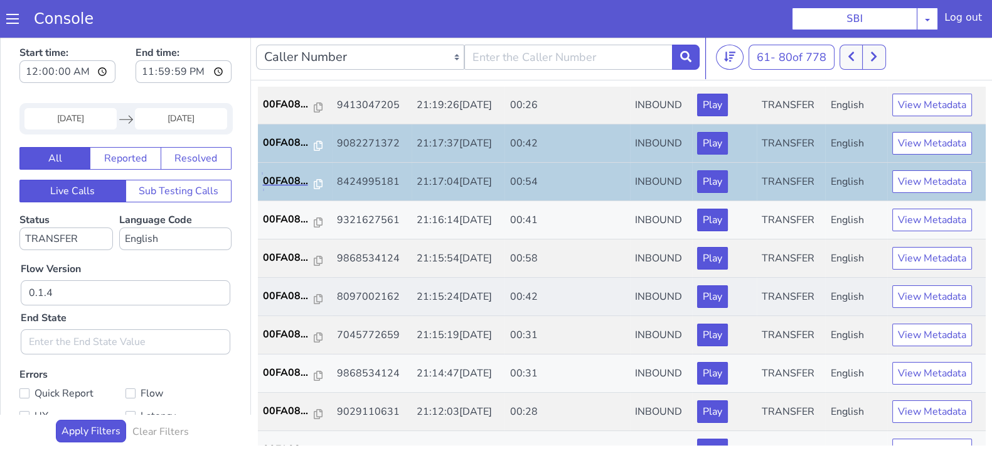
scroll to position [392, 0]
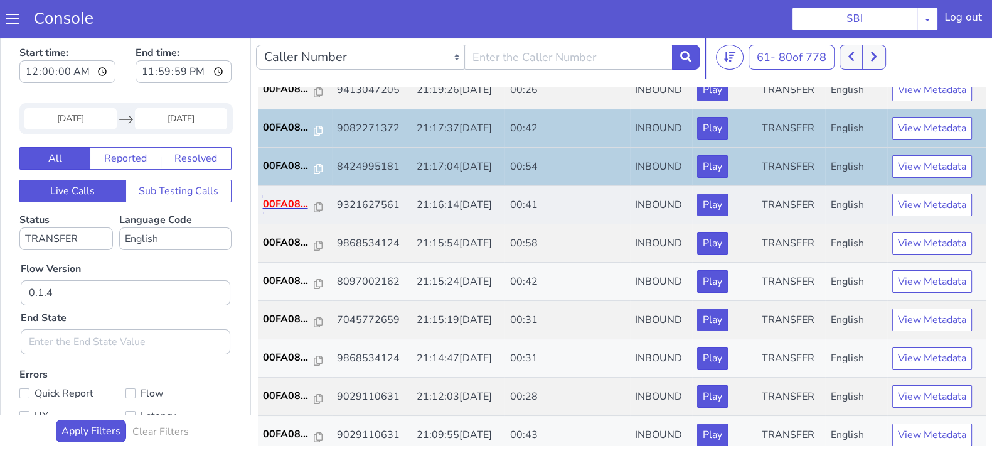
click at [288, 196] on p "00FA08..." at bounding box center [288, 203] width 51 height 15
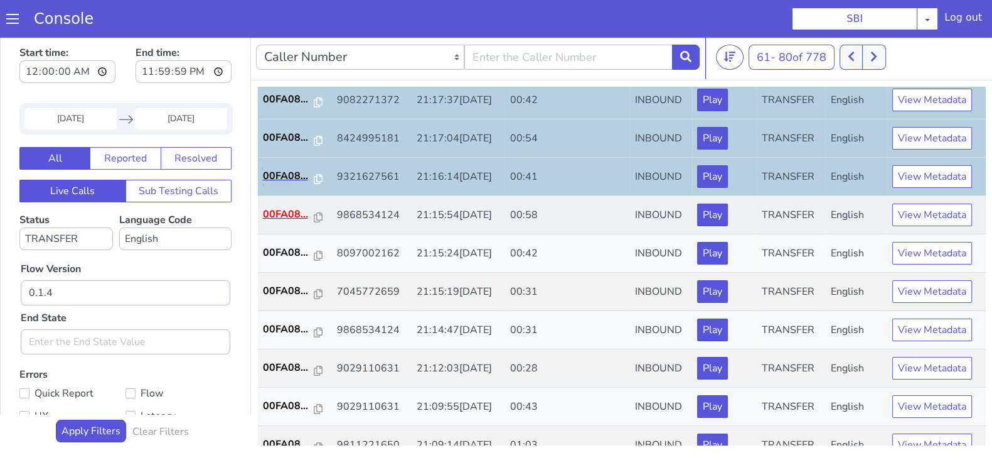
scroll to position [436, 0]
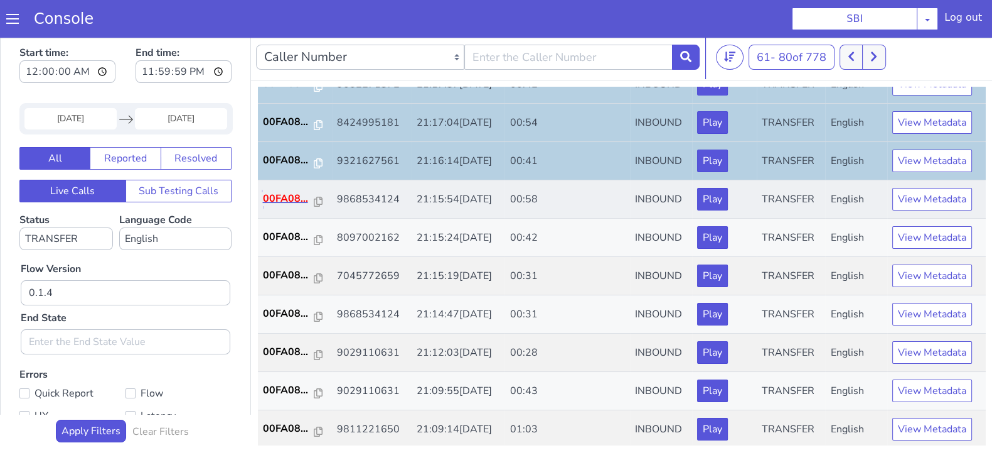
click at [276, 196] on p "00FA08..." at bounding box center [288, 198] width 51 height 15
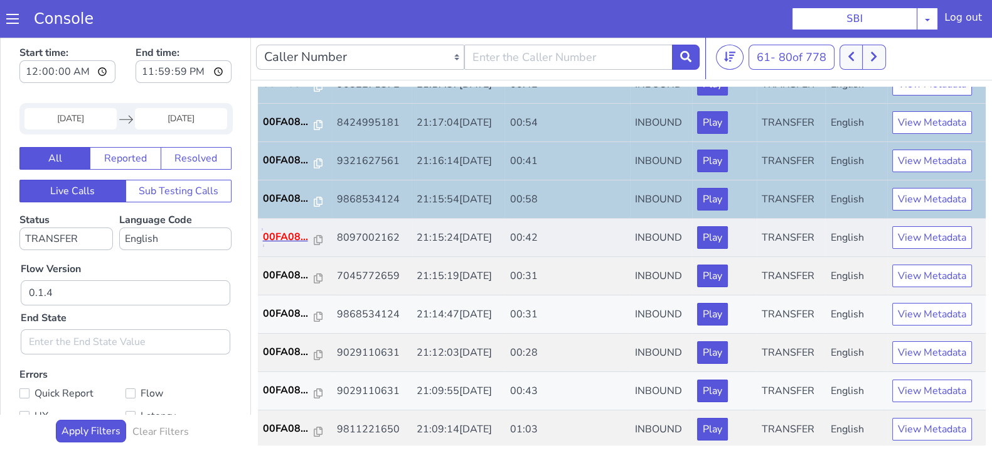
click at [283, 239] on p "00FA08..." at bounding box center [288, 236] width 51 height 15
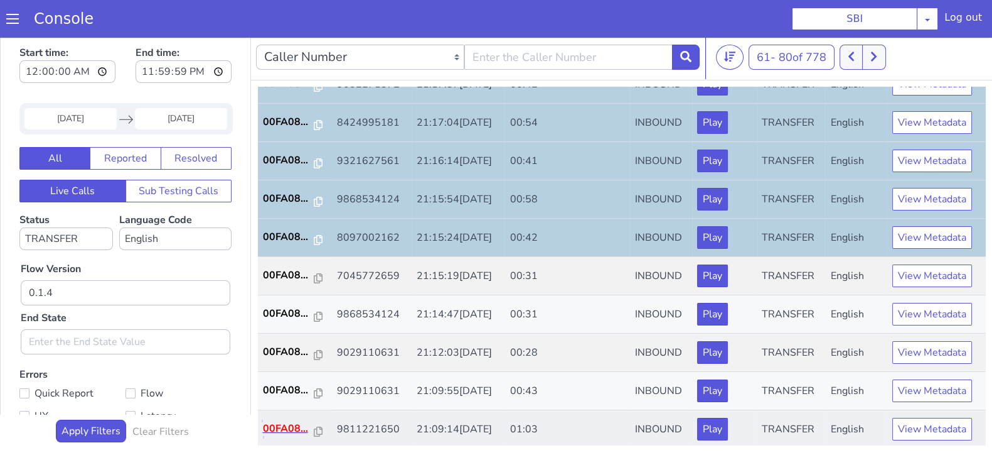
click at [279, 422] on p "00FA08..." at bounding box center [288, 428] width 51 height 15
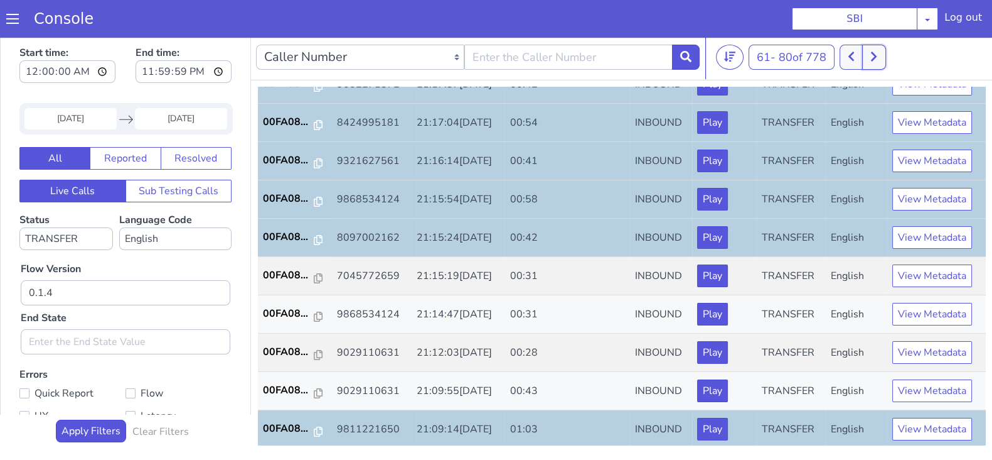
click at [874, 61] on icon at bounding box center [874, 56] width 7 height 11
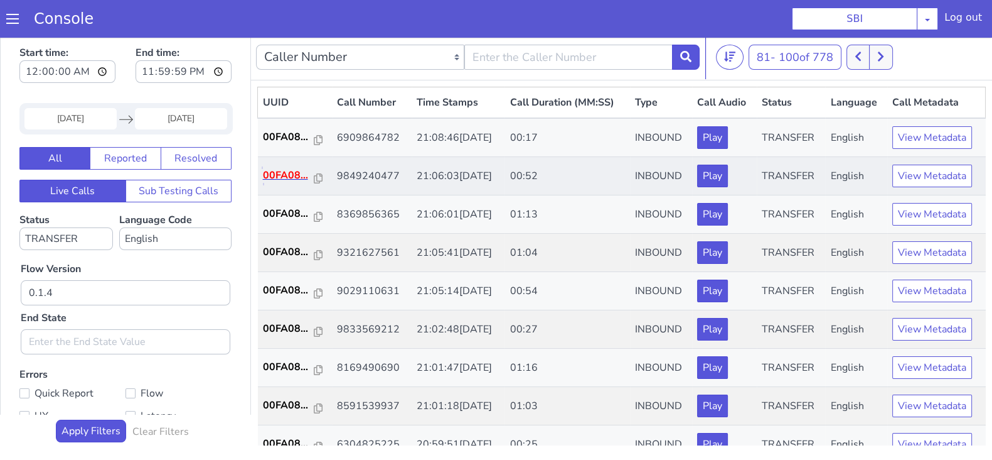
click at [284, 170] on p "00FA08..." at bounding box center [288, 175] width 51 height 15
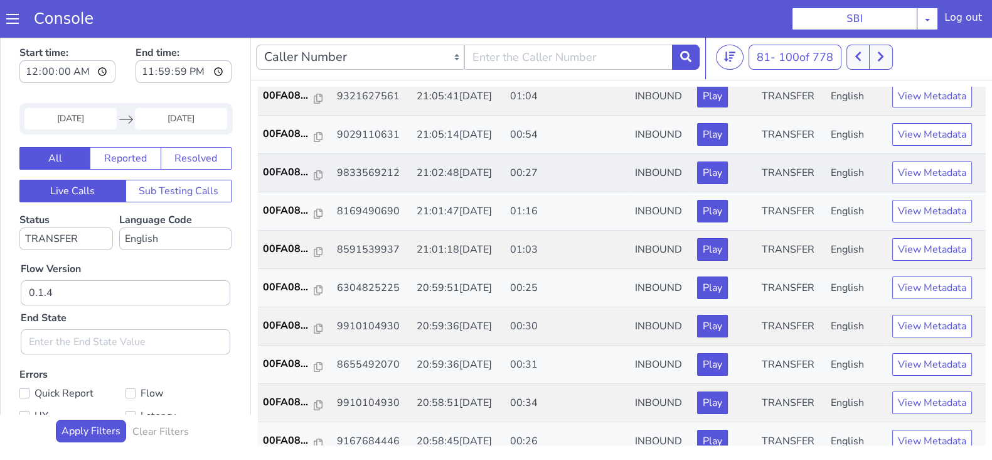
scroll to position [78, 0]
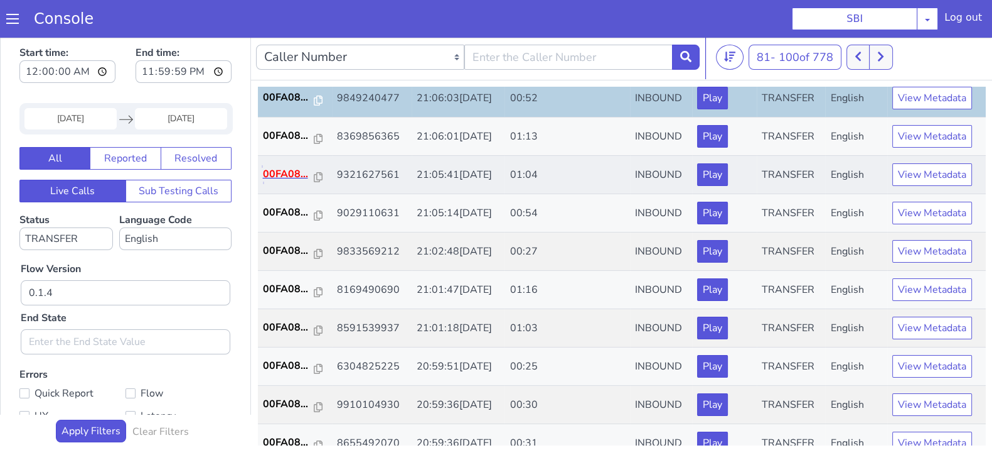
click at [275, 173] on p "00FA08..." at bounding box center [288, 173] width 51 height 15
